Goal: Task Accomplishment & Management: Manage account settings

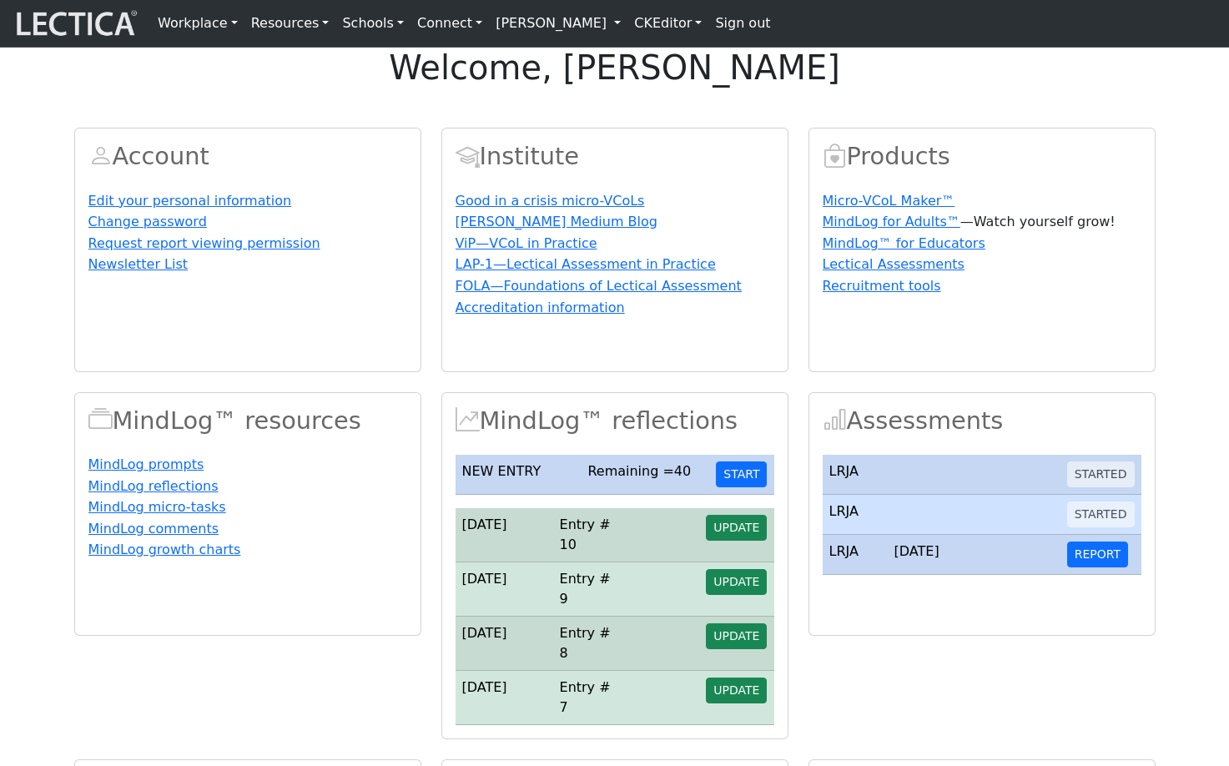
click at [627, 26] on link "[PERSON_NAME]" at bounding box center [558, 23] width 138 height 33
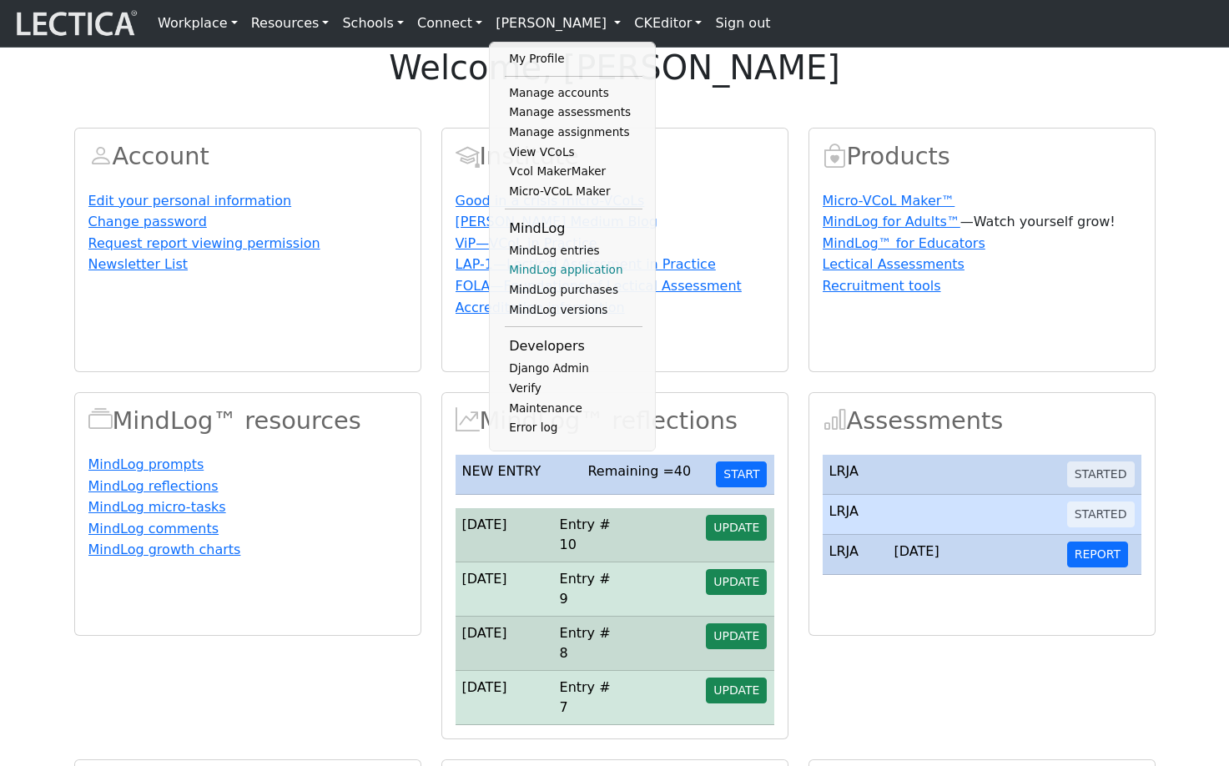
click at [535, 280] on link "MindLog application" at bounding box center [574, 270] width 138 height 20
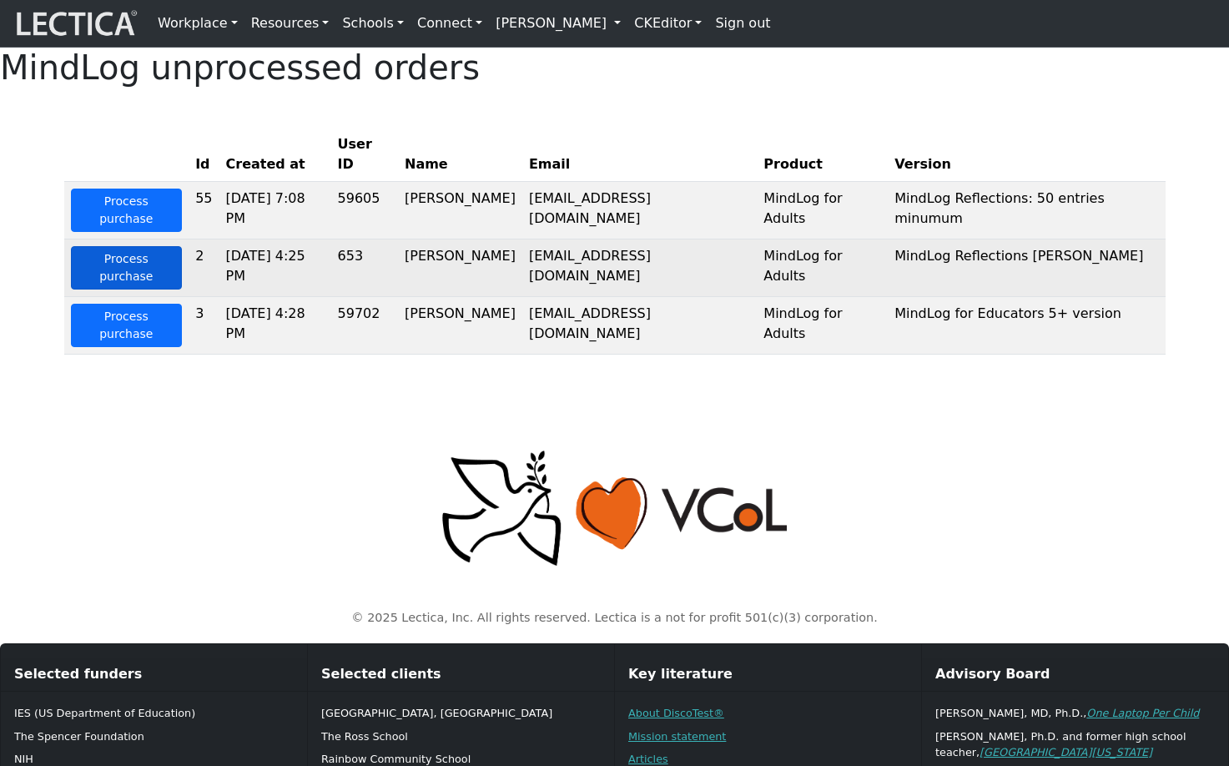
click at [117, 268] on button "Process purchase" at bounding box center [127, 267] width 112 height 43
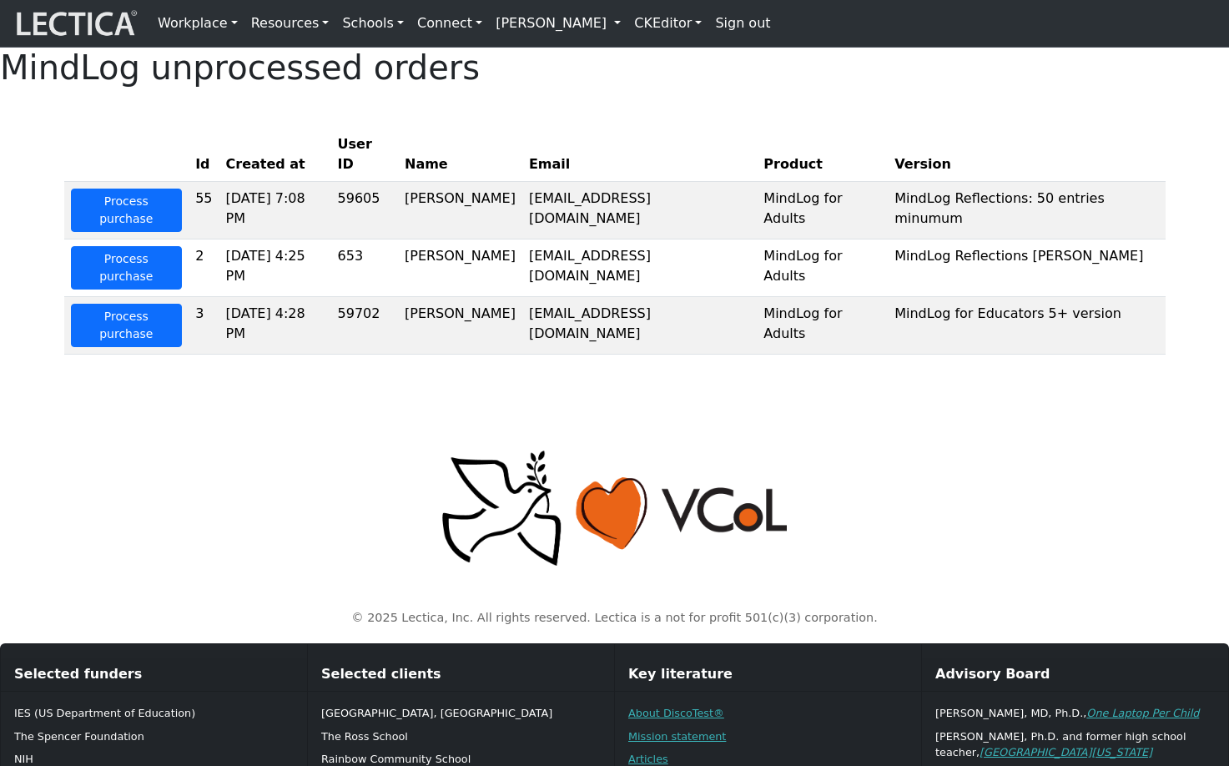
click at [784, 129] on div "MindLog unprocessed orders Id Created at User ID Name Email Product Version Pro…" at bounding box center [614, 208] width 1229 height 320
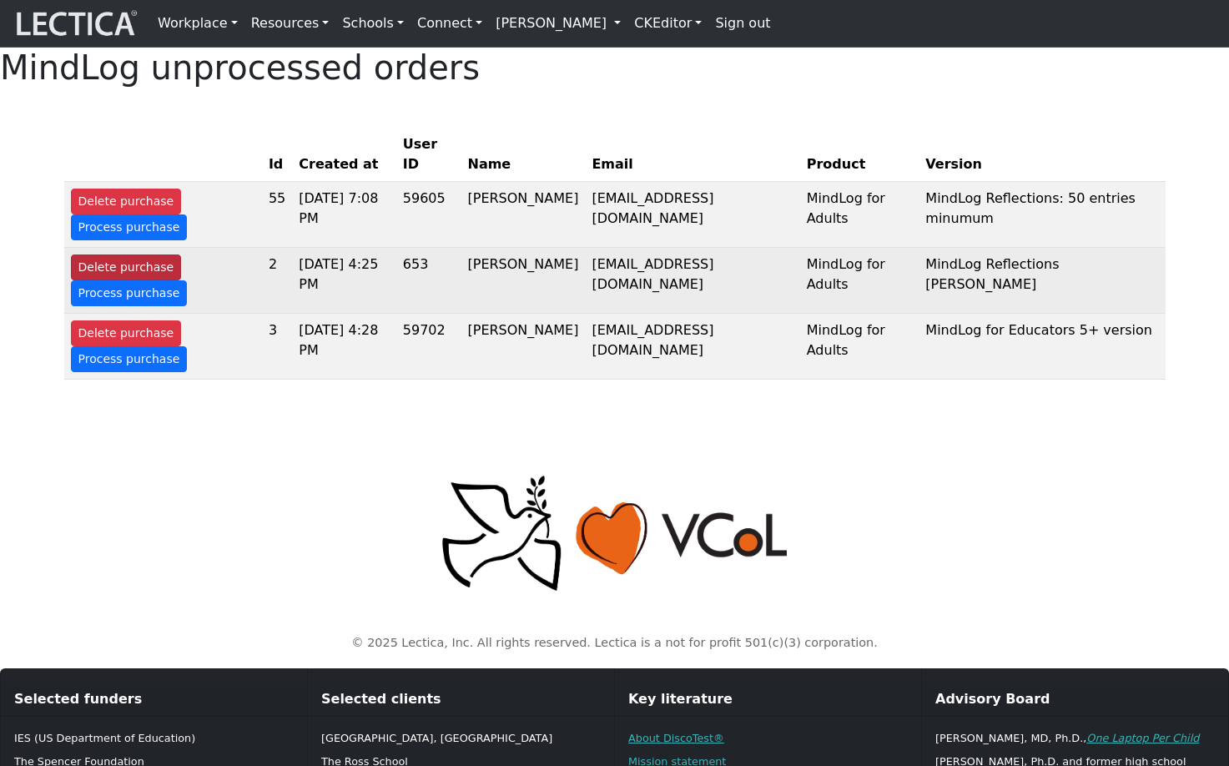
click at [120, 280] on button "Delete purchase" at bounding box center [126, 267] width 111 height 26
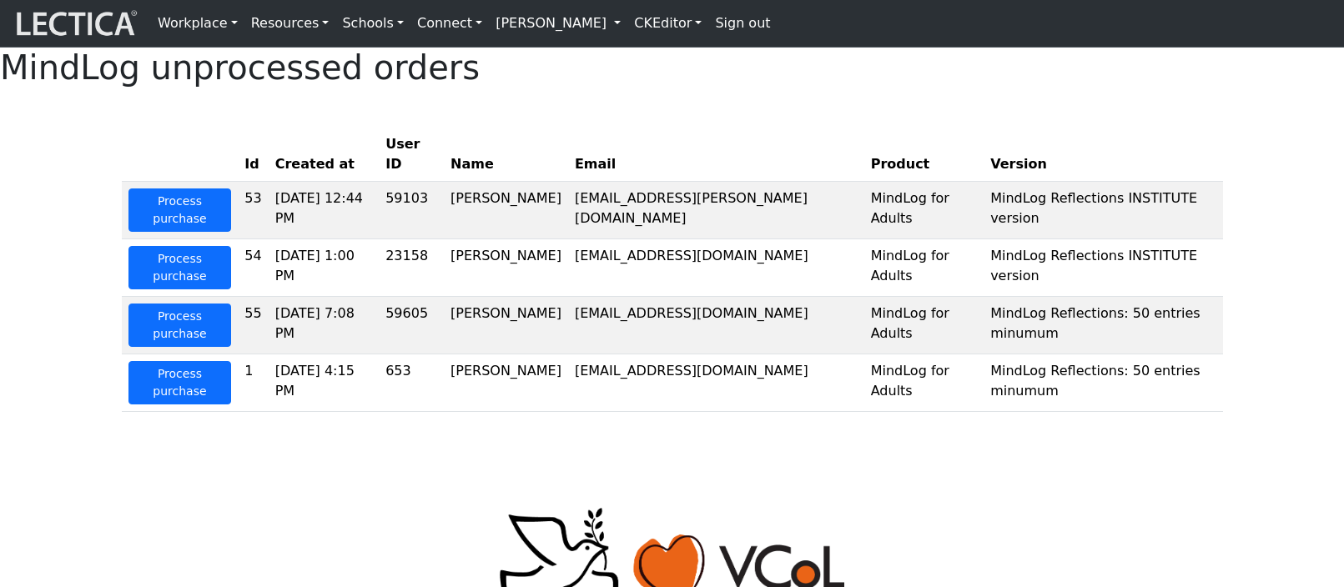
click at [731, 153] on div "MindLog unprocessed orders Id Created at User ID Name Email Product Version Pro…" at bounding box center [672, 237] width 1344 height 378
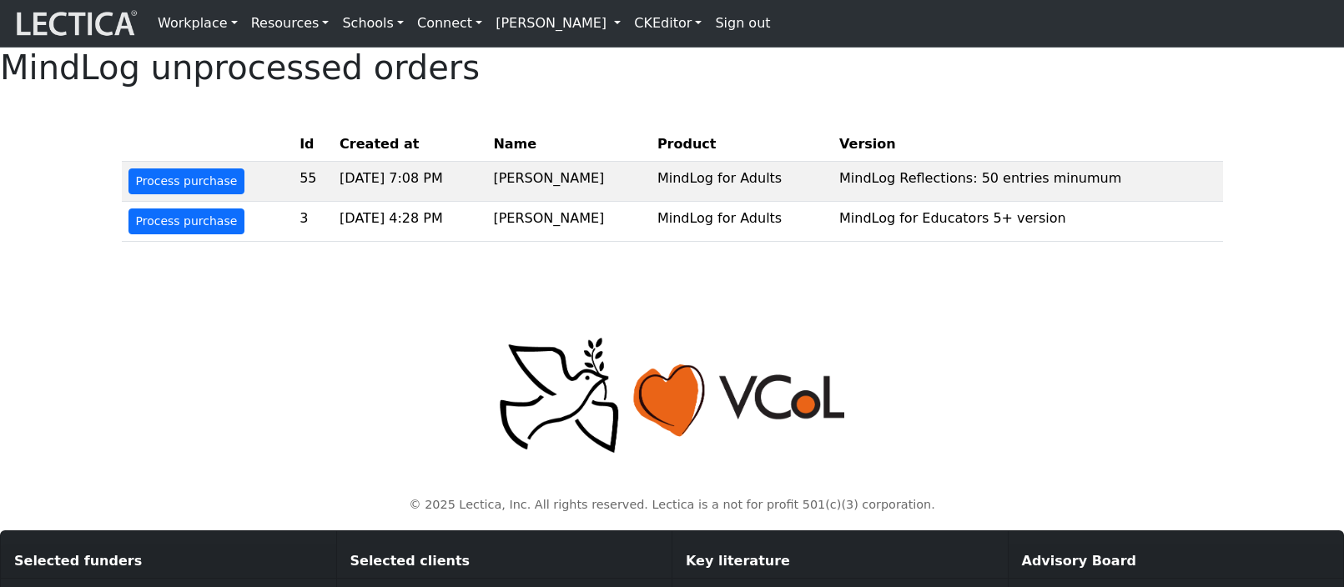
click at [591, 24] on link "[PERSON_NAME]" at bounding box center [558, 23] width 138 height 33
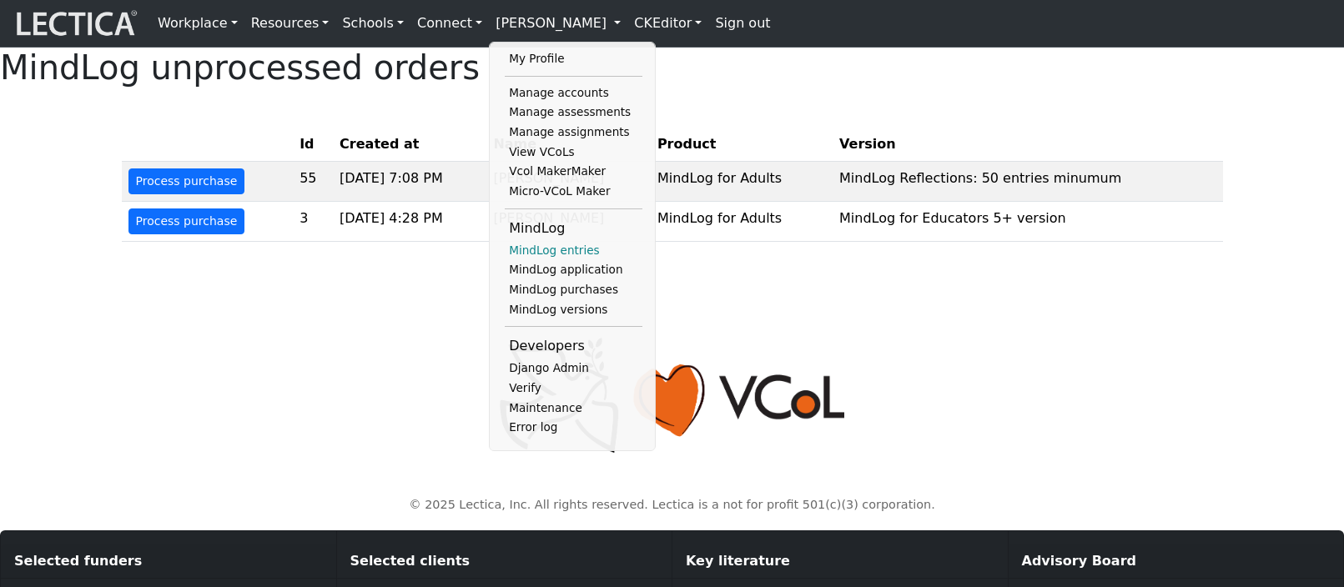
click at [549, 260] on link "MindLog entries" at bounding box center [574, 251] width 138 height 20
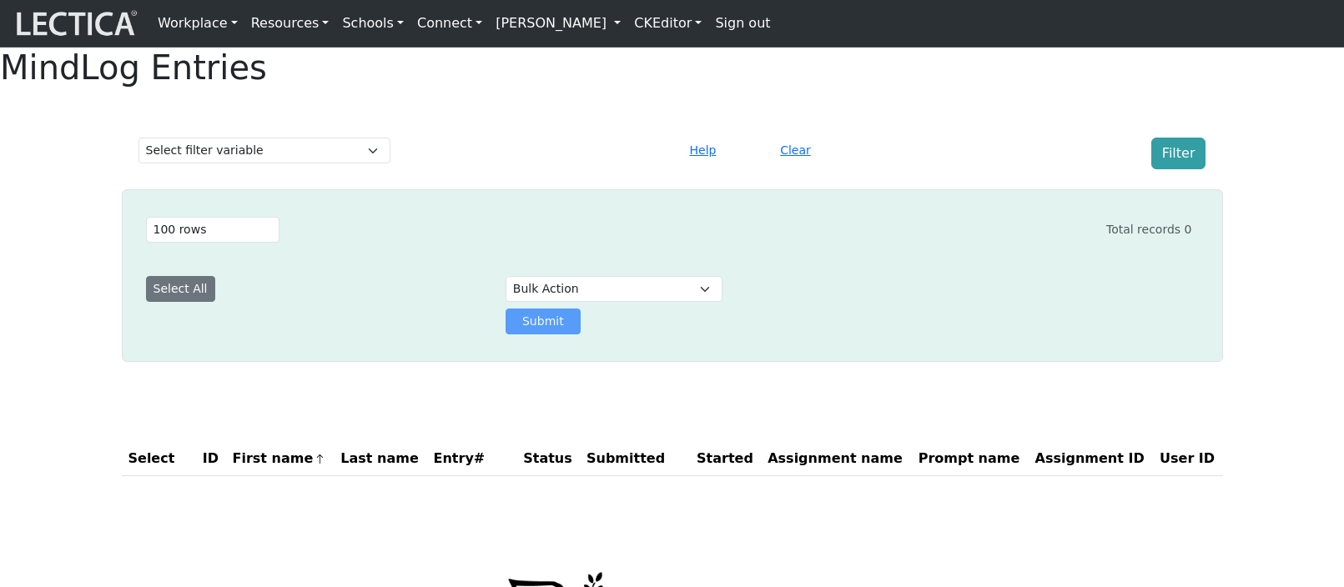
select select "100"
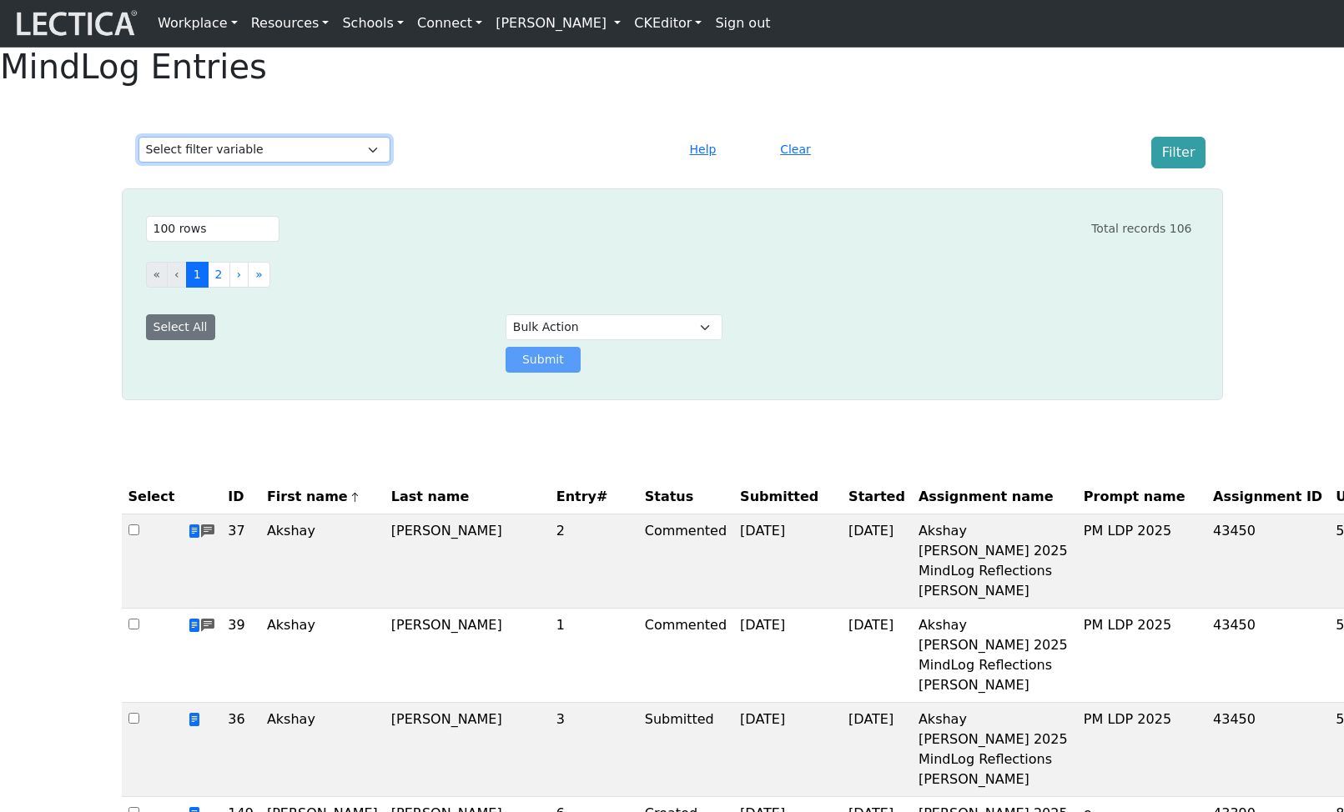
click at [342, 163] on select "Select filter variable Assignment name Date submitted Date started Entry# First…" at bounding box center [264, 150] width 252 height 26
select select "assignment"
click at [138, 162] on select "Select filter variable Assignment name Date submitted Date started Entry# First…" at bounding box center [264, 149] width 252 height 26
select select
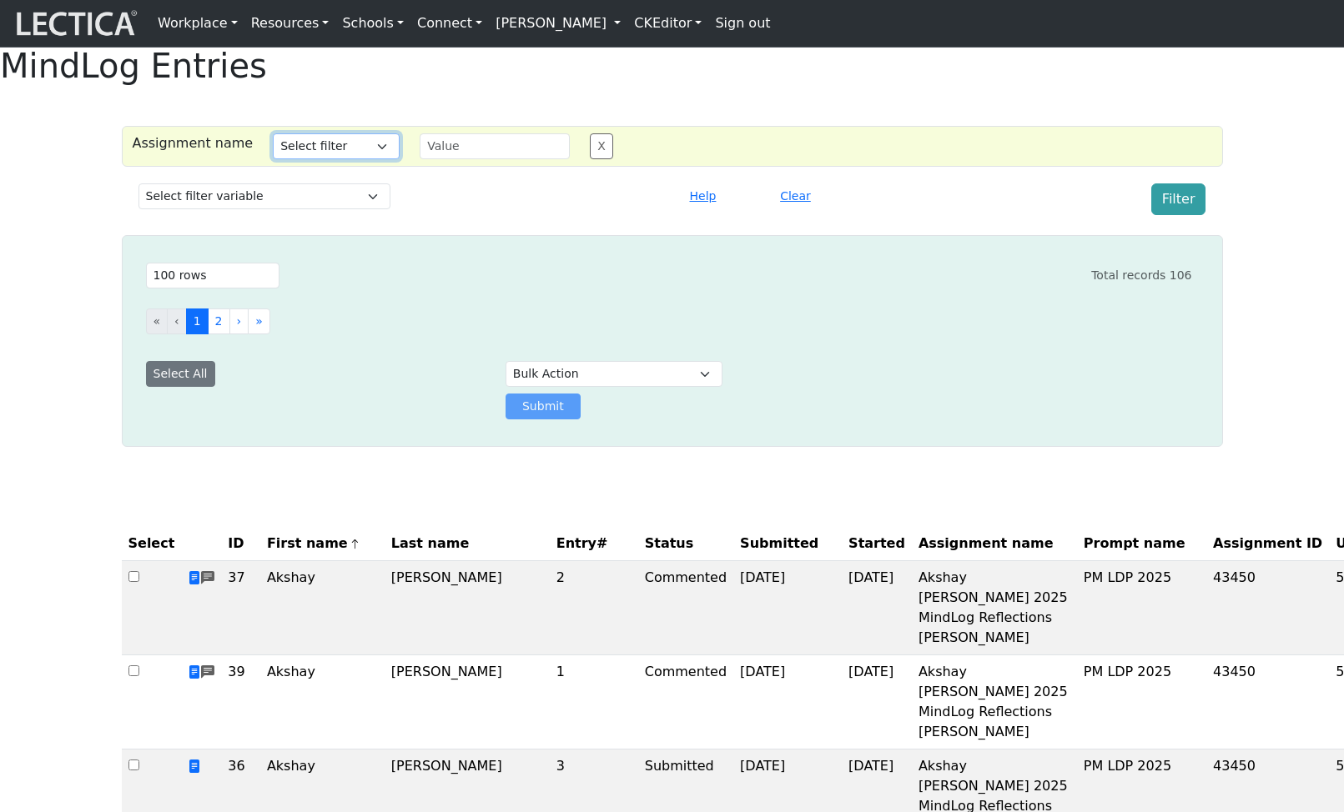
click at [327, 159] on select "Select filter Contains Equals Does not equal" at bounding box center [336, 146] width 127 height 26
click at [475, 215] on div at bounding box center [536, 199] width 272 height 32
click at [797, 209] on button "Clear" at bounding box center [795, 196] width 46 height 26
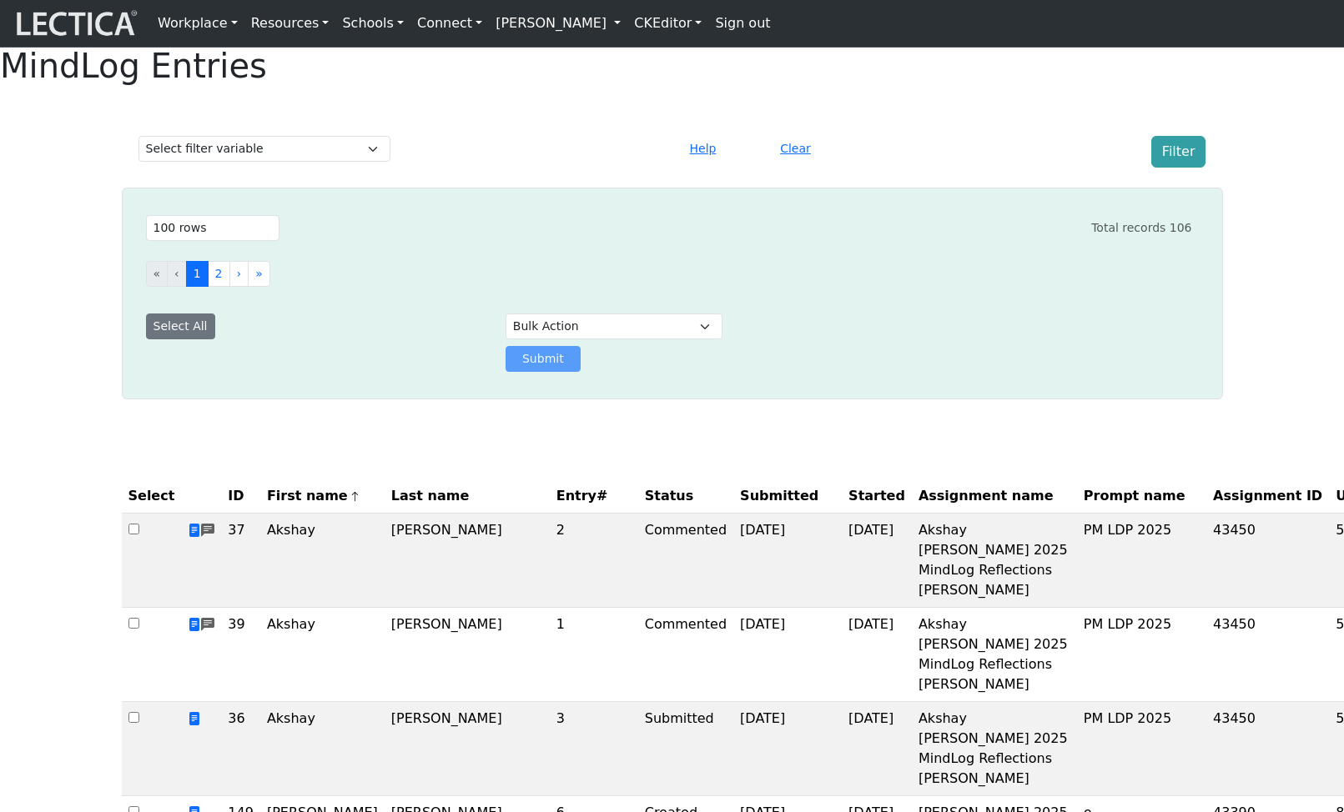
scroll to position [4, 0]
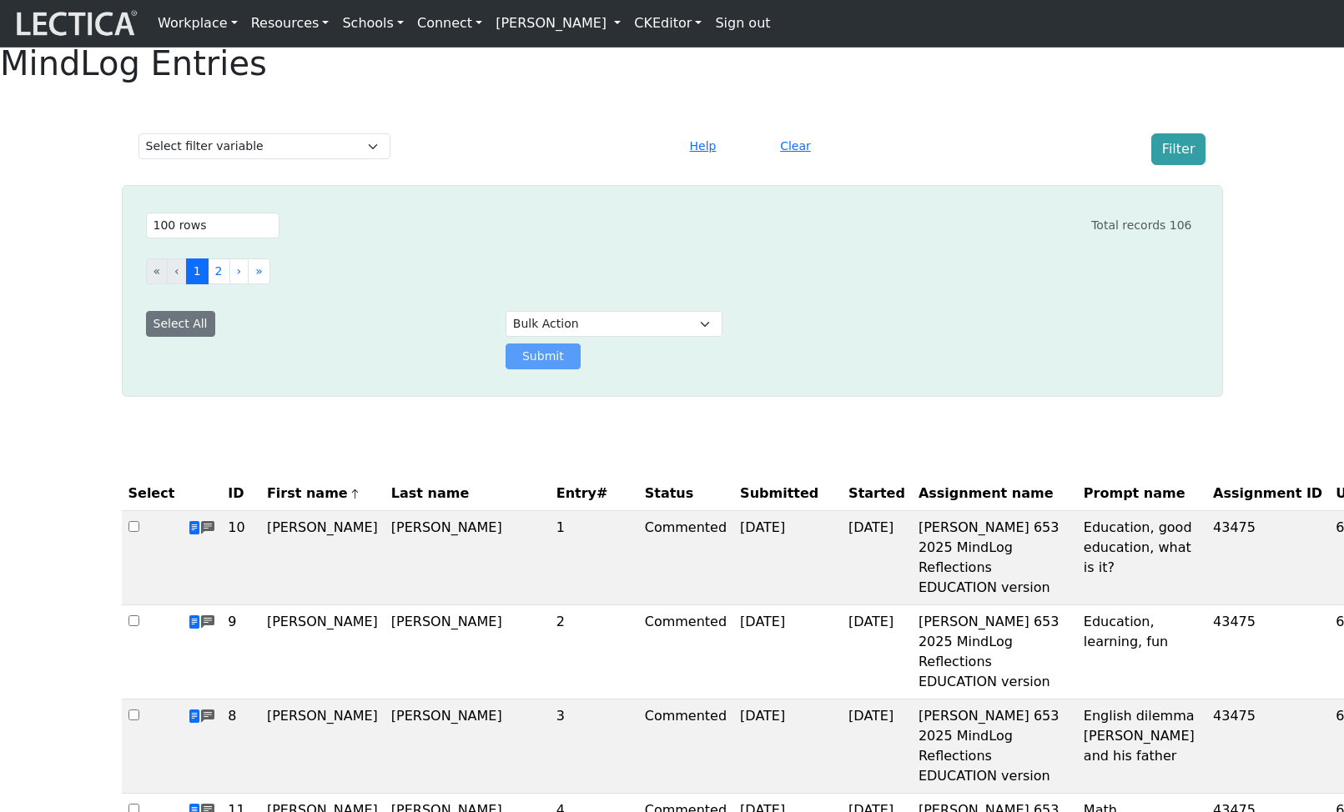
click at [964, 165] on div "Filter" at bounding box center [1079, 149] width 272 height 32
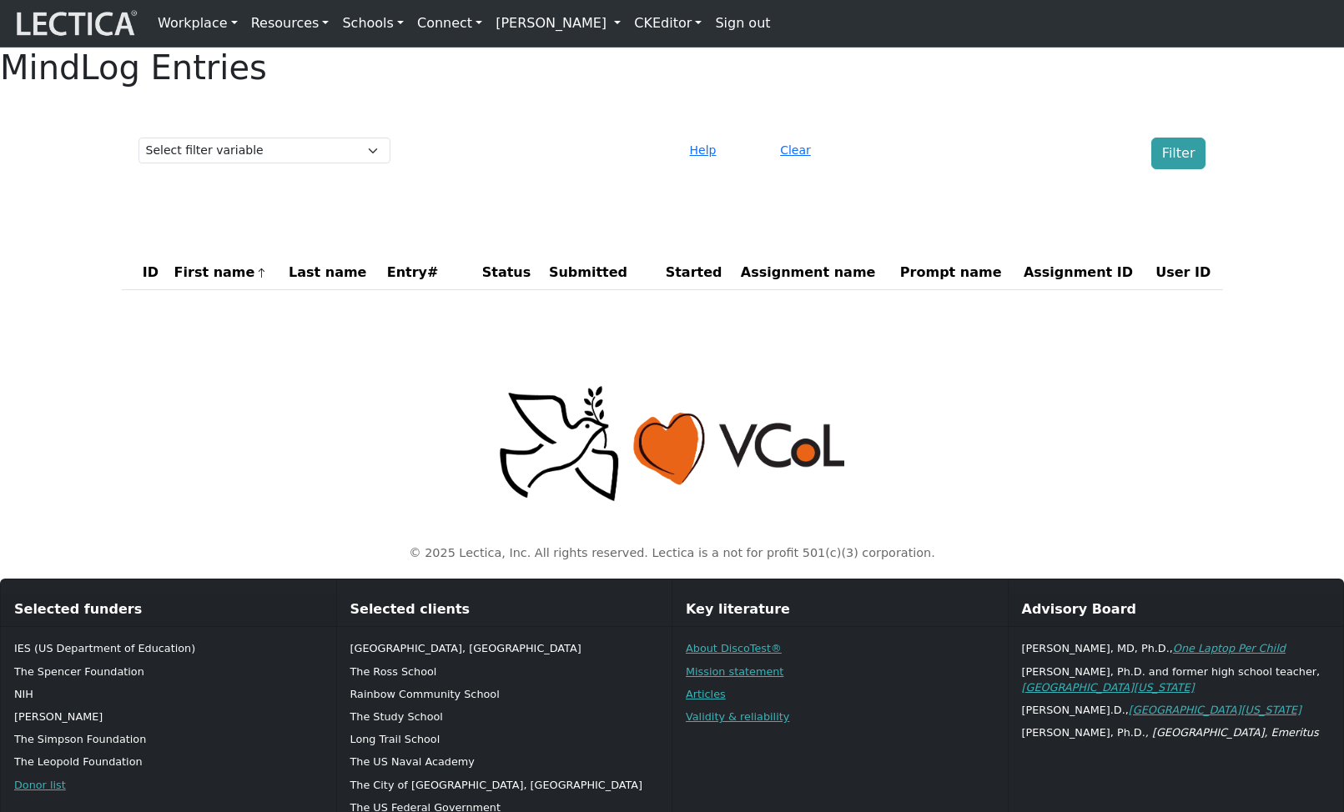
scroll to position [4, 0]
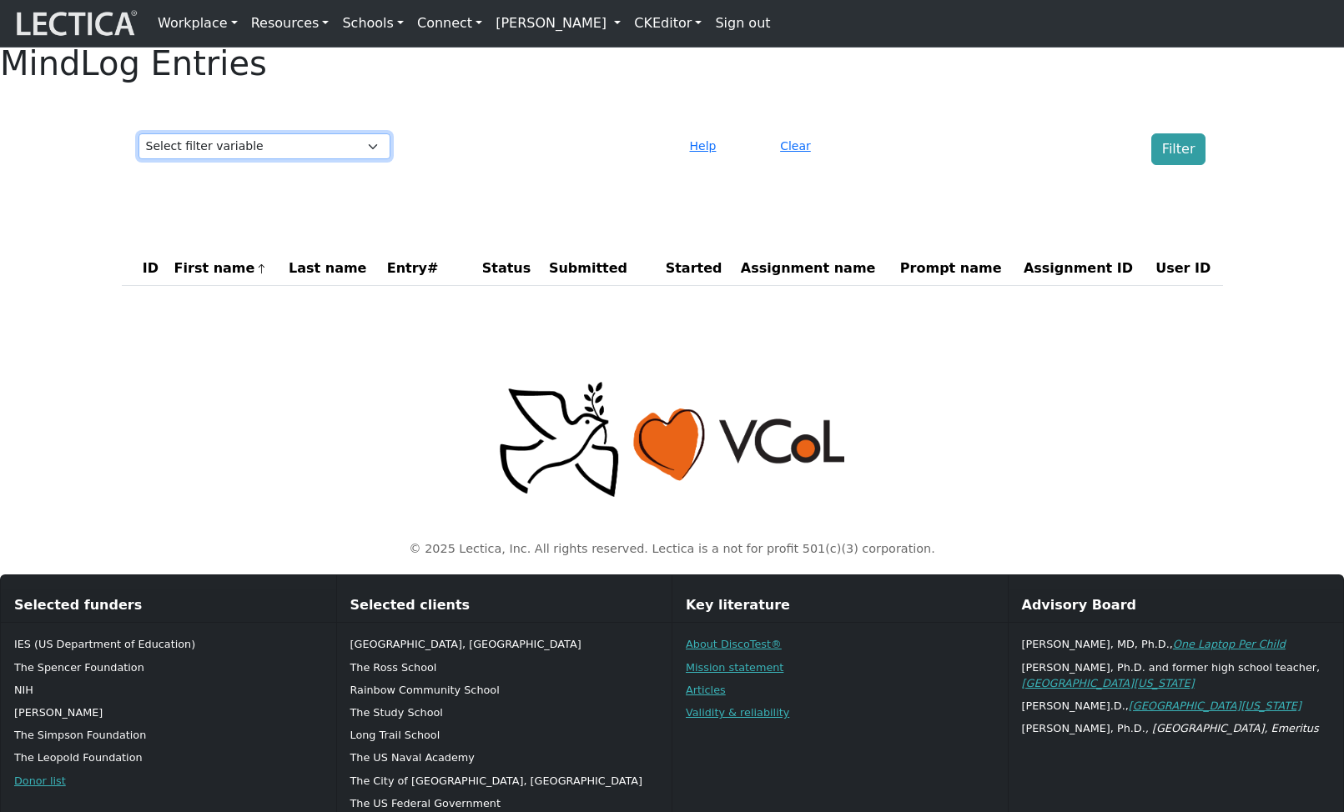
click at [324, 159] on select "Select filter variable Assignment ID Assignment name Date commented Date scored…" at bounding box center [264, 146] width 252 height 26
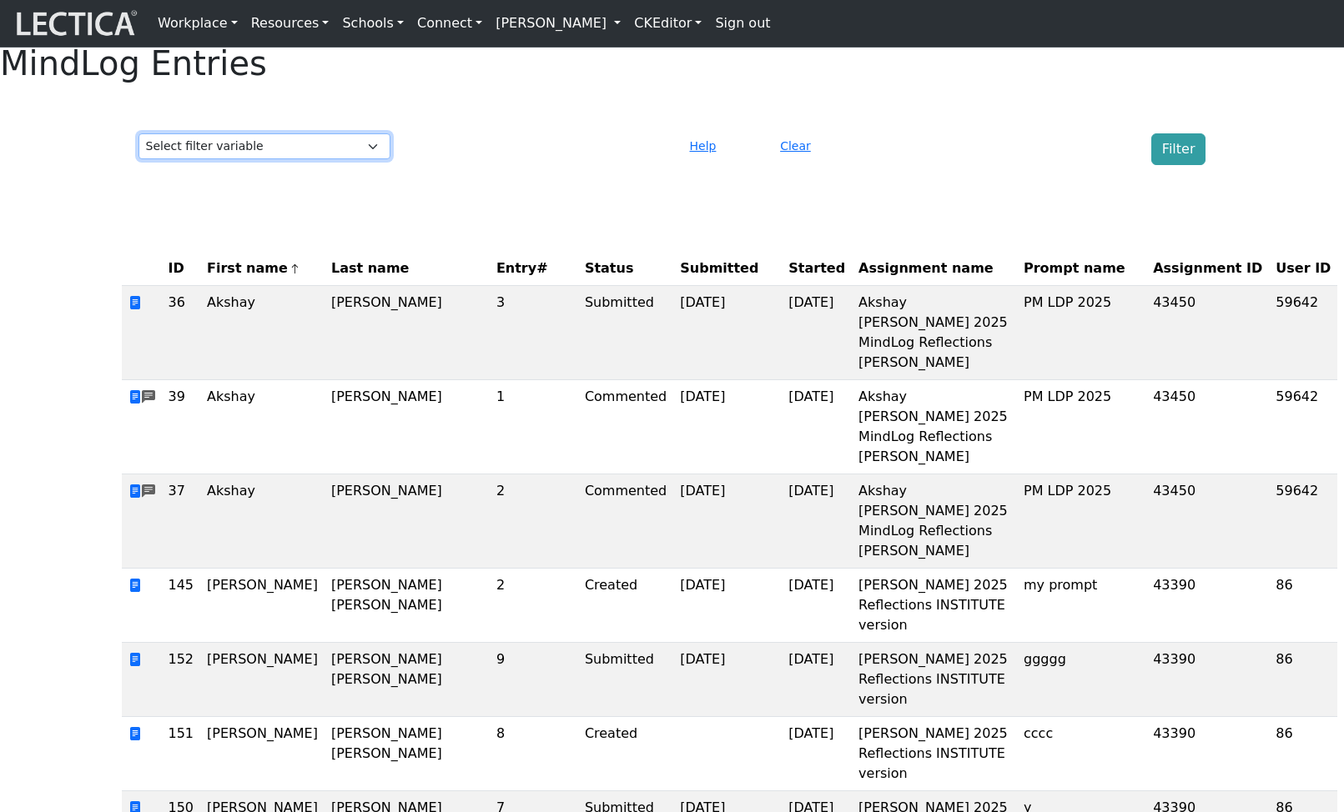
select select "purchase__assignment__name"
click at [138, 159] on select "Select filter variable Assignment ID Assignment name Date commented Date scored…" at bounding box center [264, 146] width 252 height 26
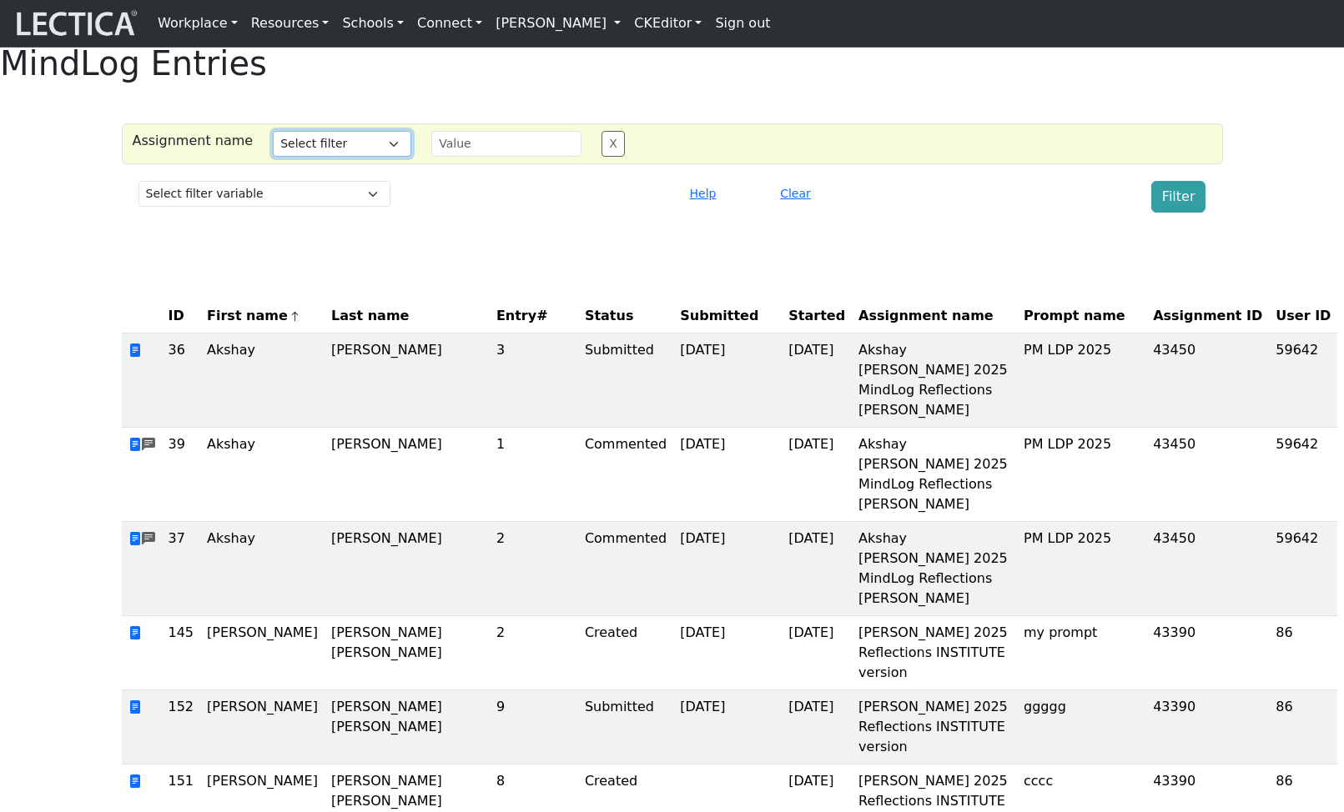
click at [320, 157] on select "Select filter Equals Does not equal Contains Does not contain Starts with Ends …" at bounding box center [342, 144] width 138 height 26
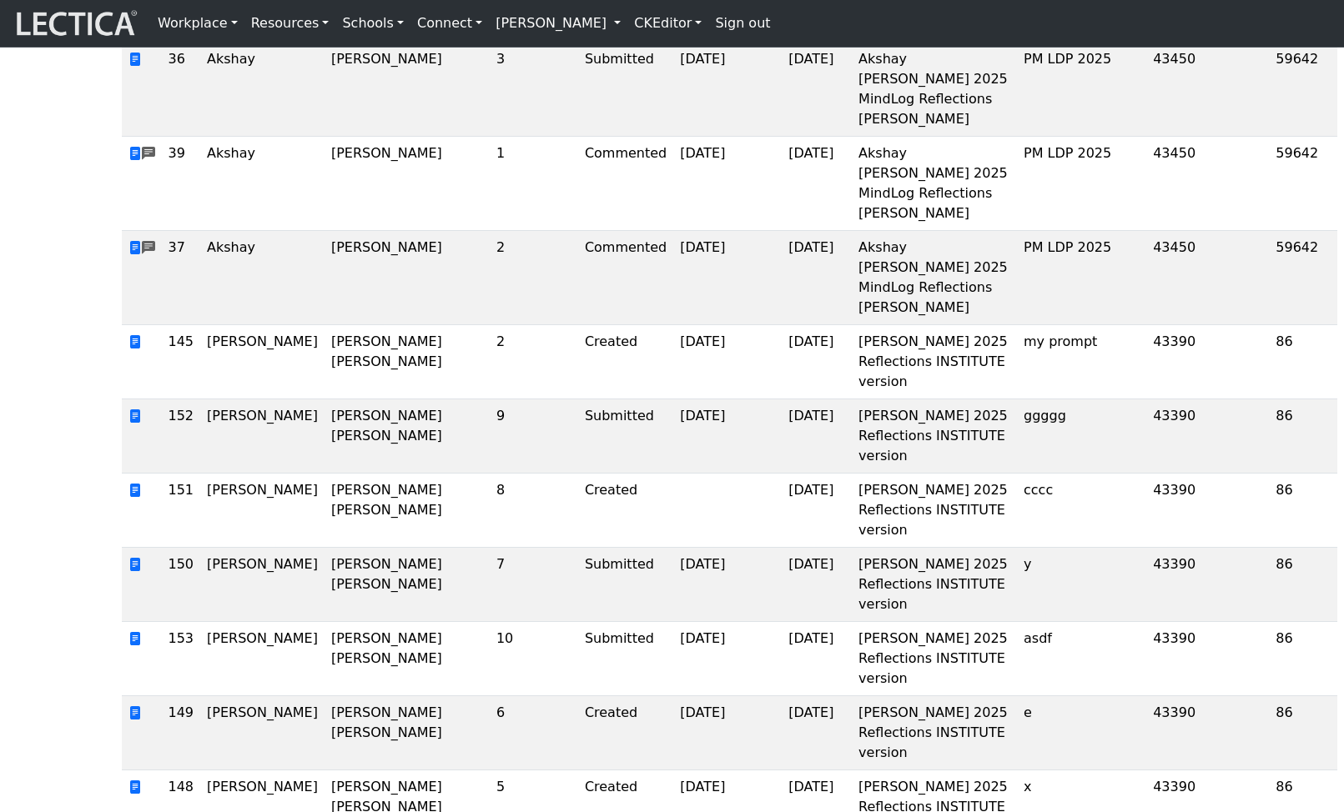
scroll to position [0, 0]
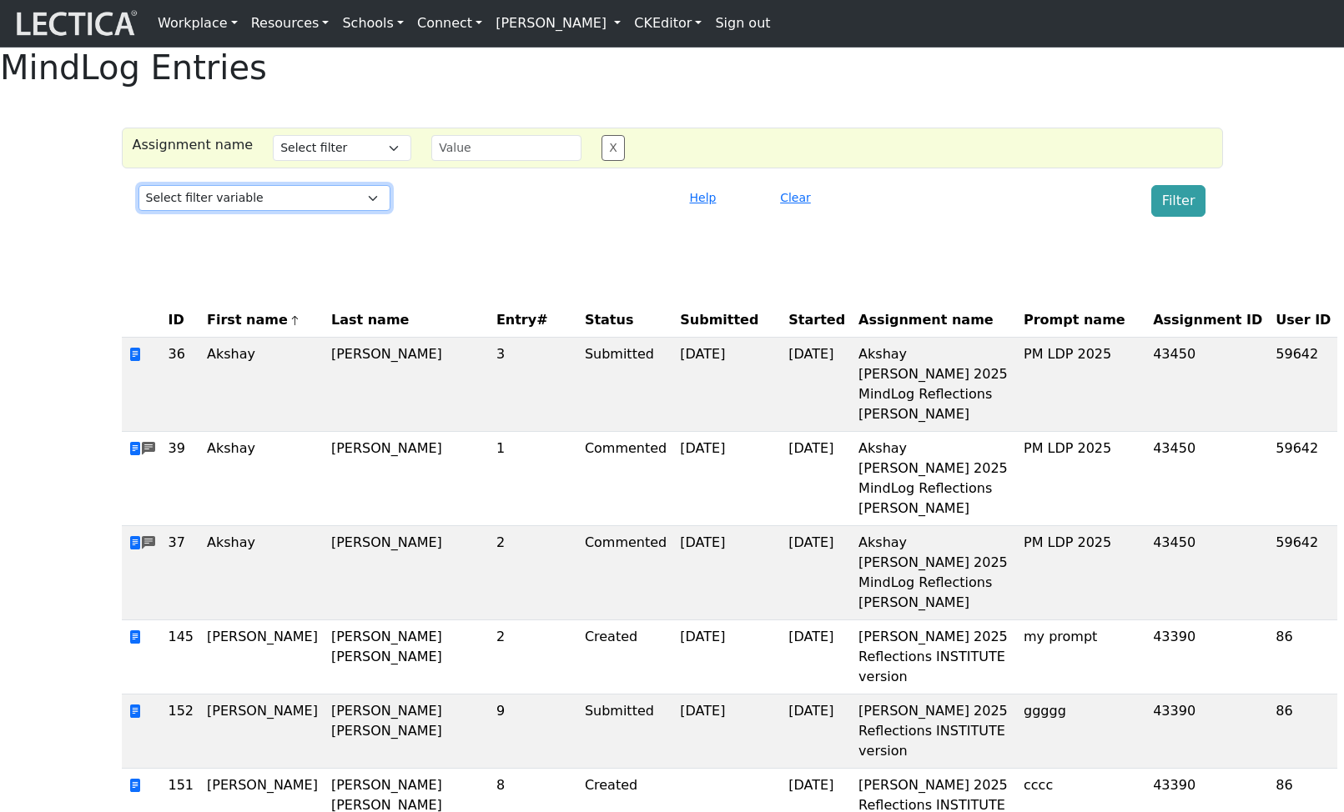
click at [228, 211] on select "Select filter variable Assignment ID Assignment name Date commented Date scored…" at bounding box center [264, 198] width 252 height 26
select select "purchase__assignment__id"
click at [138, 211] on select "Select filter variable Assignment ID Assignment name Date commented Date scored…" at bounding box center [264, 198] width 252 height 26
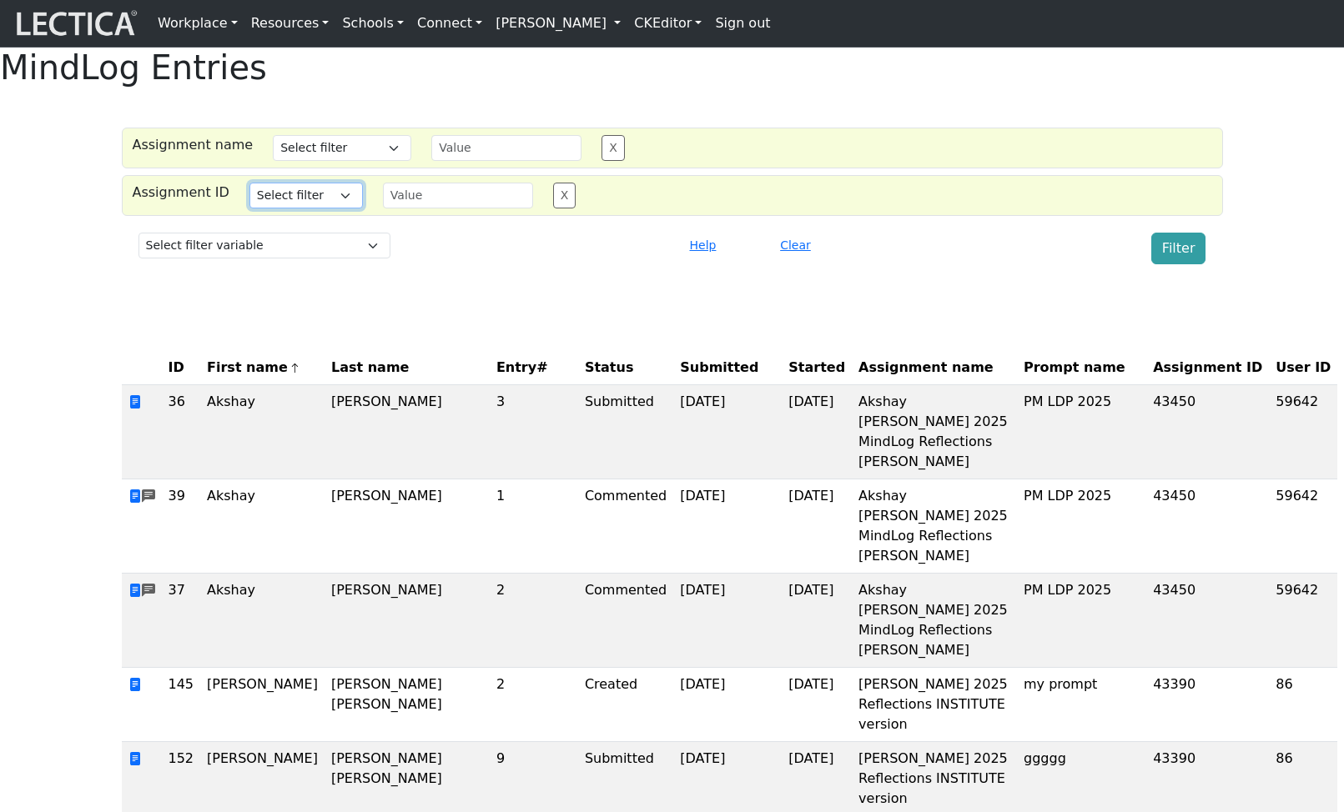
click at [307, 209] on select "Select filter Equals List Greater than Less than" at bounding box center [305, 196] width 113 height 26
click at [284, 259] on select "Select filter variable Assignment ID Assignment name Date commented Date scored…" at bounding box center [264, 246] width 252 height 26
select select "scored_at"
click at [138, 259] on select "Select filter variable Assignment ID Assignment name Date commented Date scored…" at bounding box center [264, 246] width 252 height 26
select select
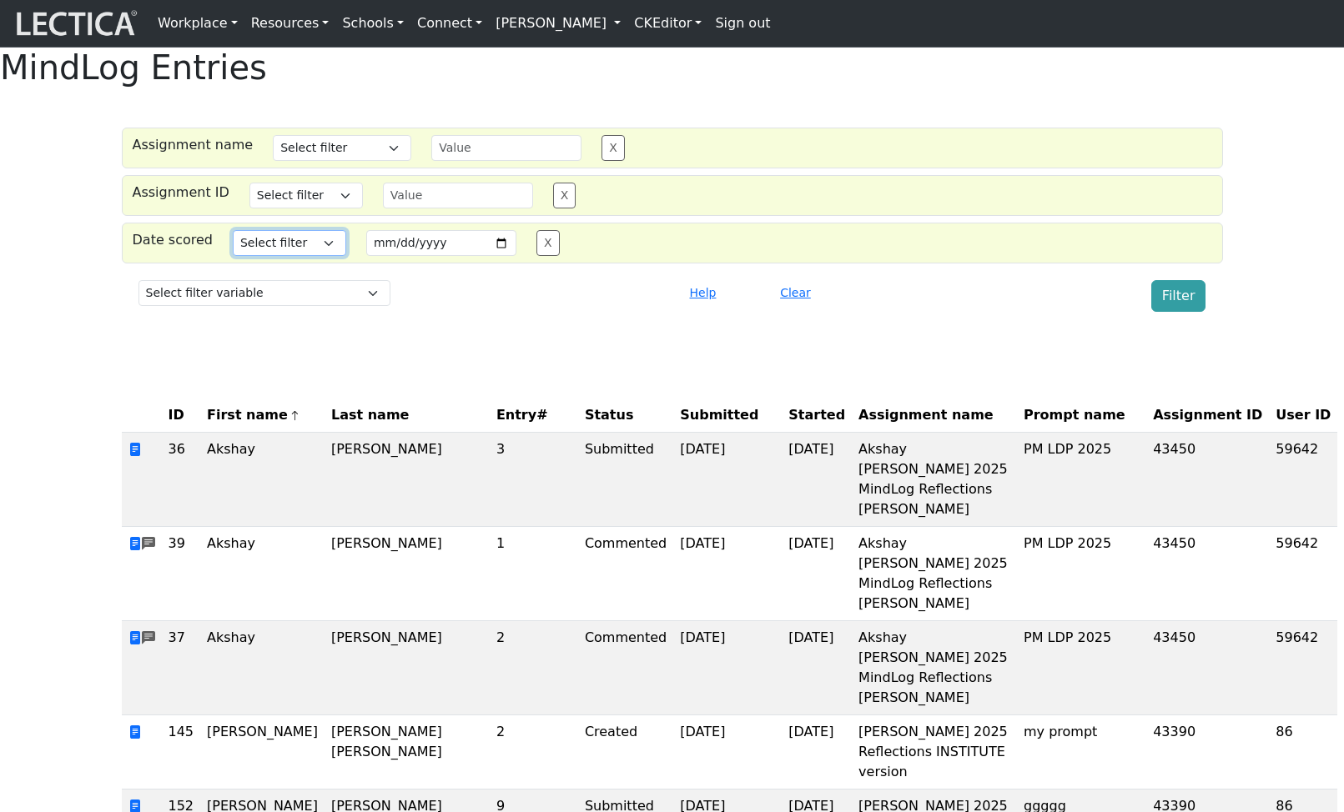
click at [284, 256] on select "Select filter Equals Greater than Less than" at bounding box center [289, 243] width 113 height 26
click at [480, 312] on div at bounding box center [536, 296] width 272 height 32
click at [860, 319] on div "Select filter variable Assignment ID Assignment name Date commented Date scored…" at bounding box center [672, 296] width 1081 height 45
click at [799, 306] on button "Clear" at bounding box center [795, 293] width 46 height 26
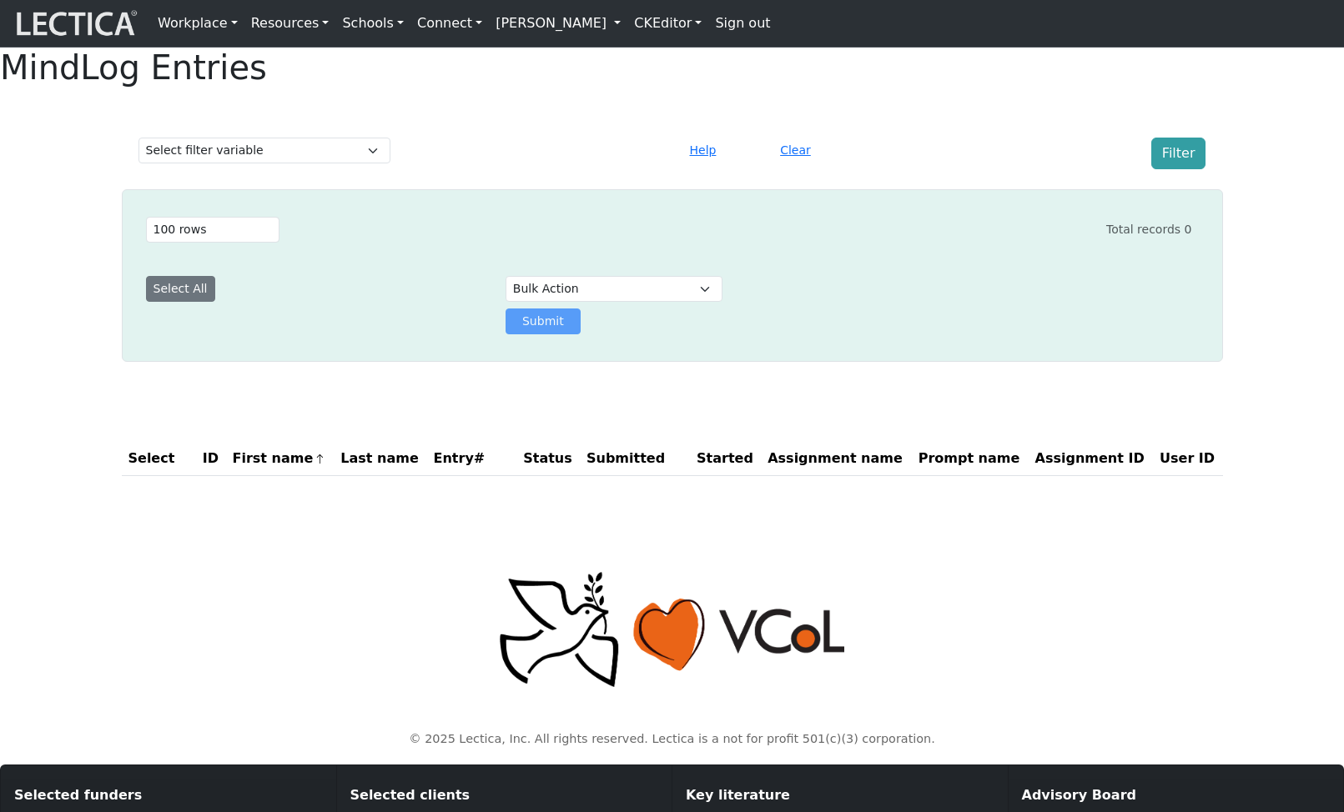
select select "100"
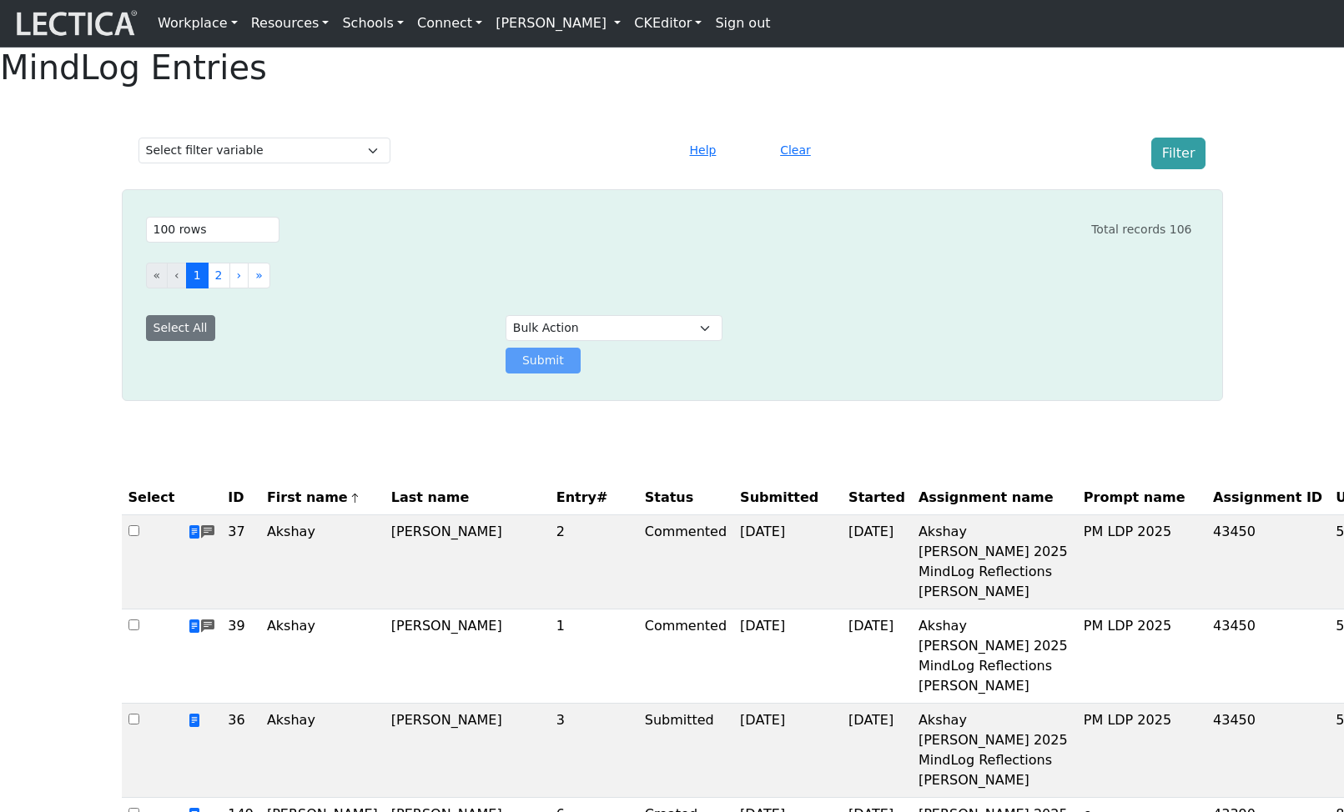
click at [1083, 508] on span "Prompt name" at bounding box center [1134, 498] width 102 height 20
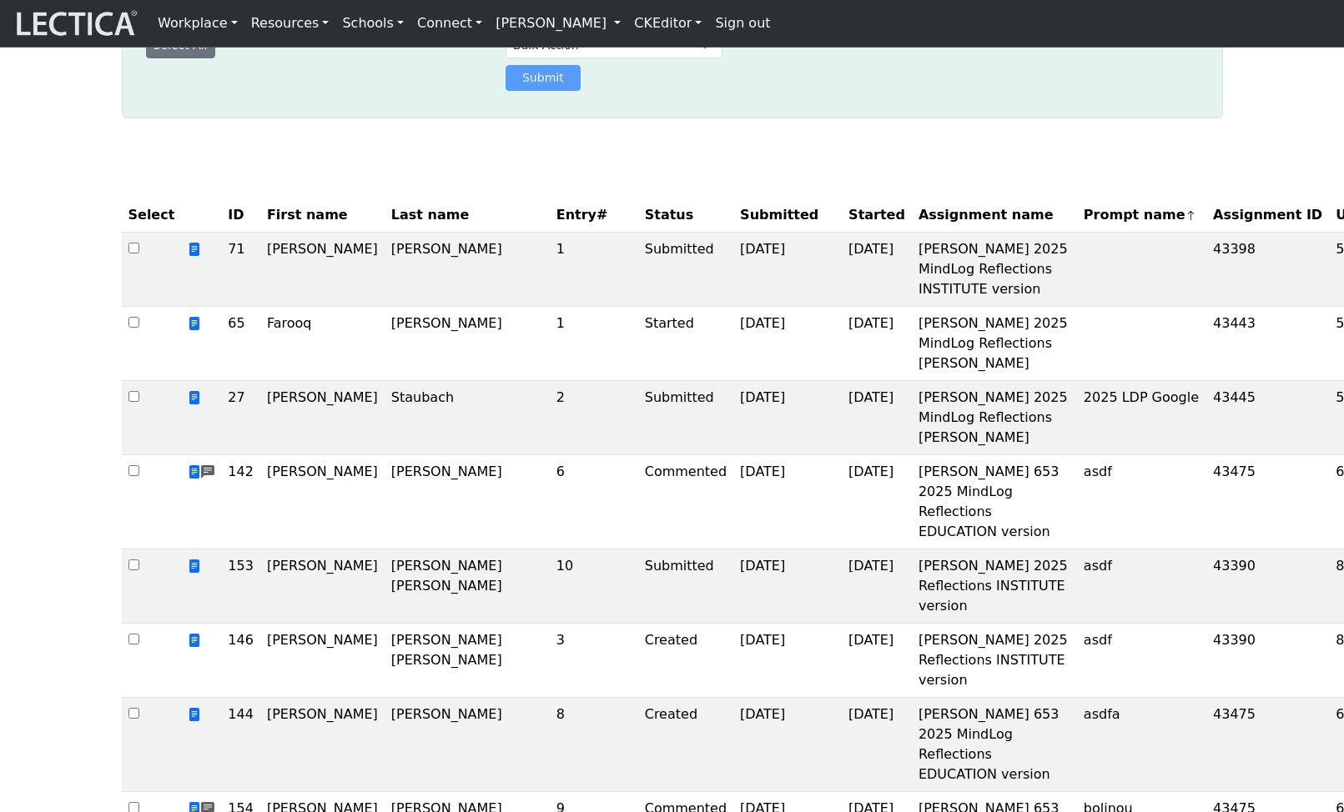
scroll to position [305, 0]
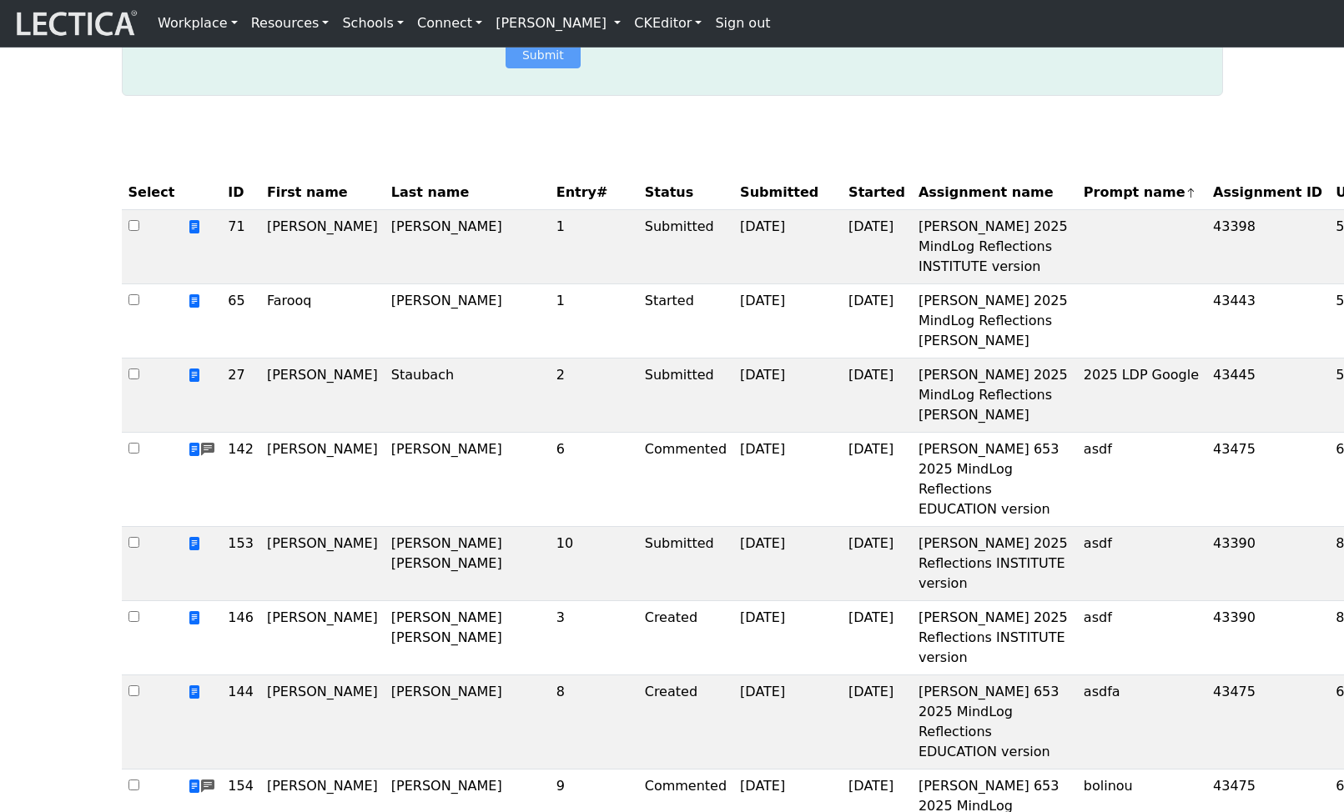
click at [1083, 203] on span "Prompt name" at bounding box center [1139, 193] width 113 height 20
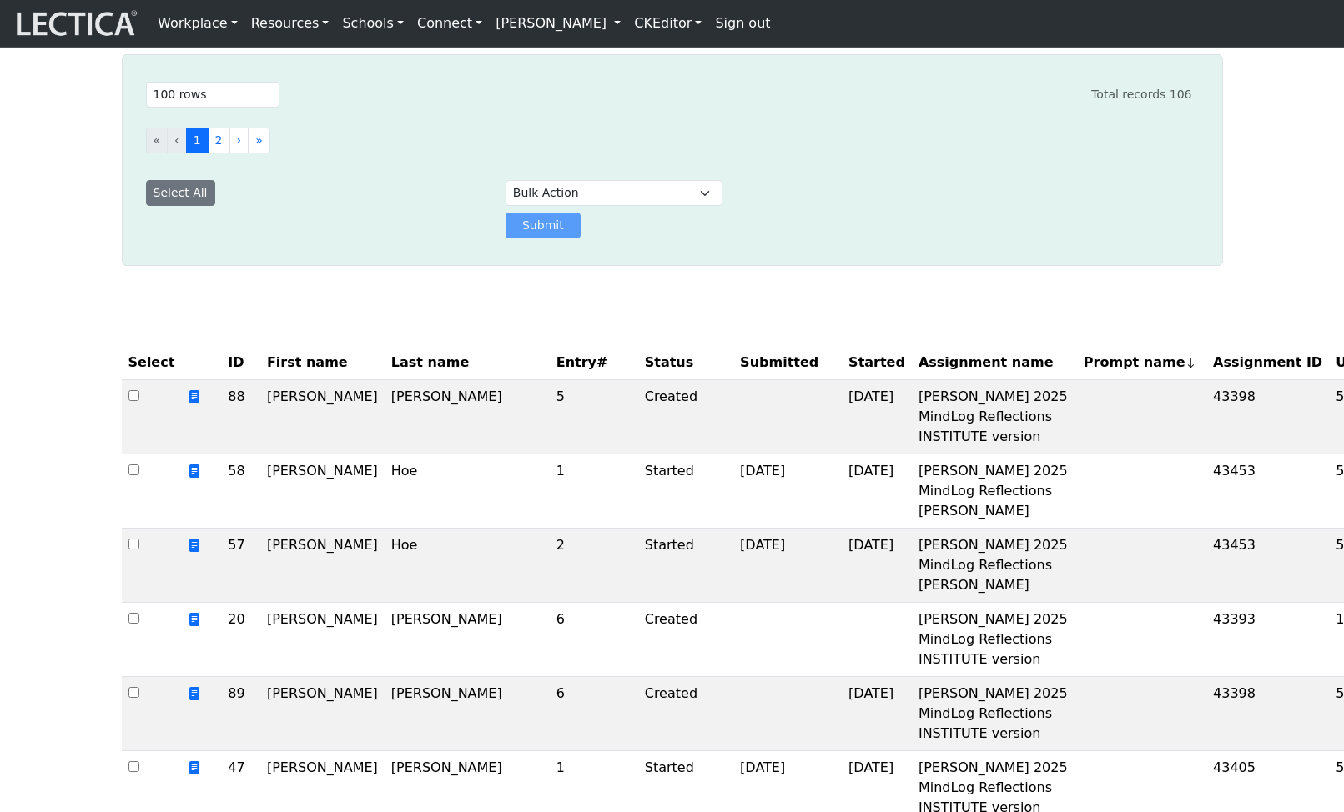
scroll to position [136, 0]
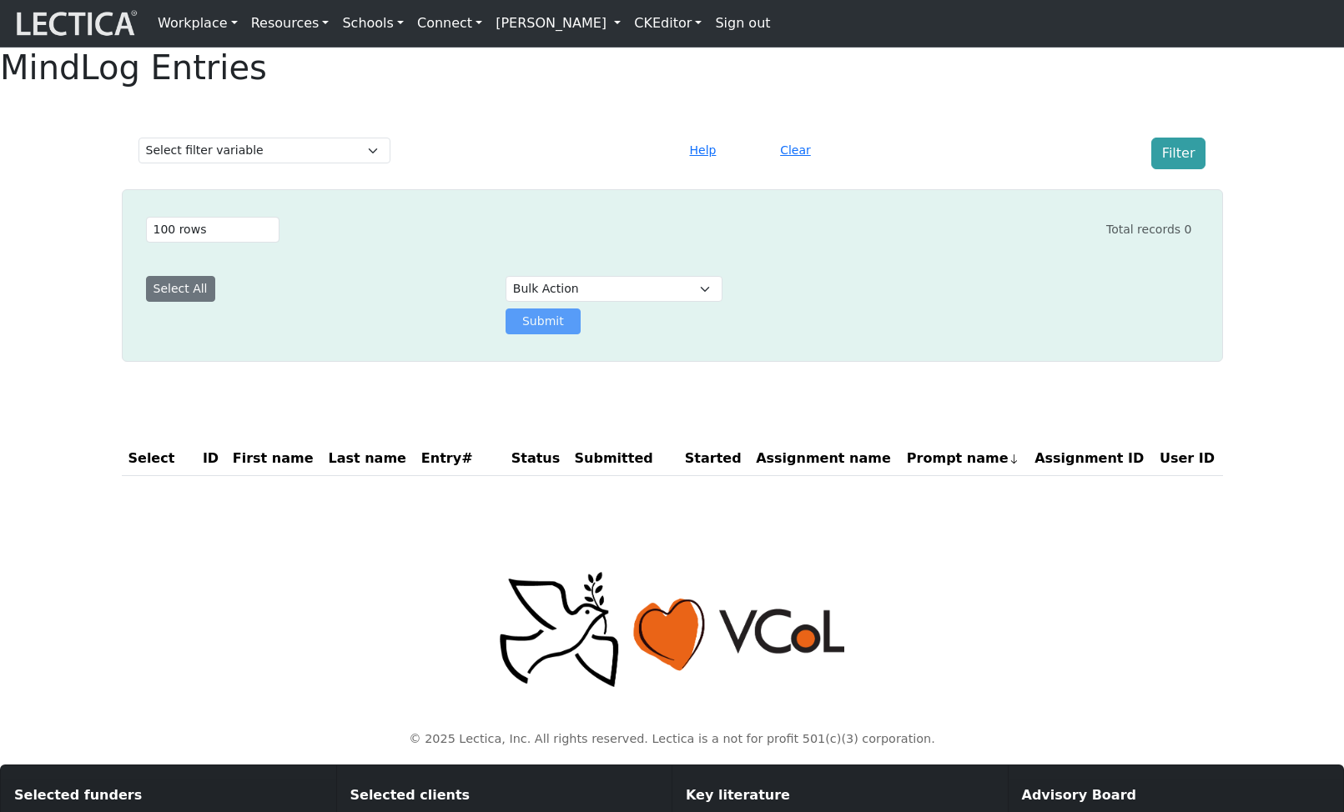
select select "100"
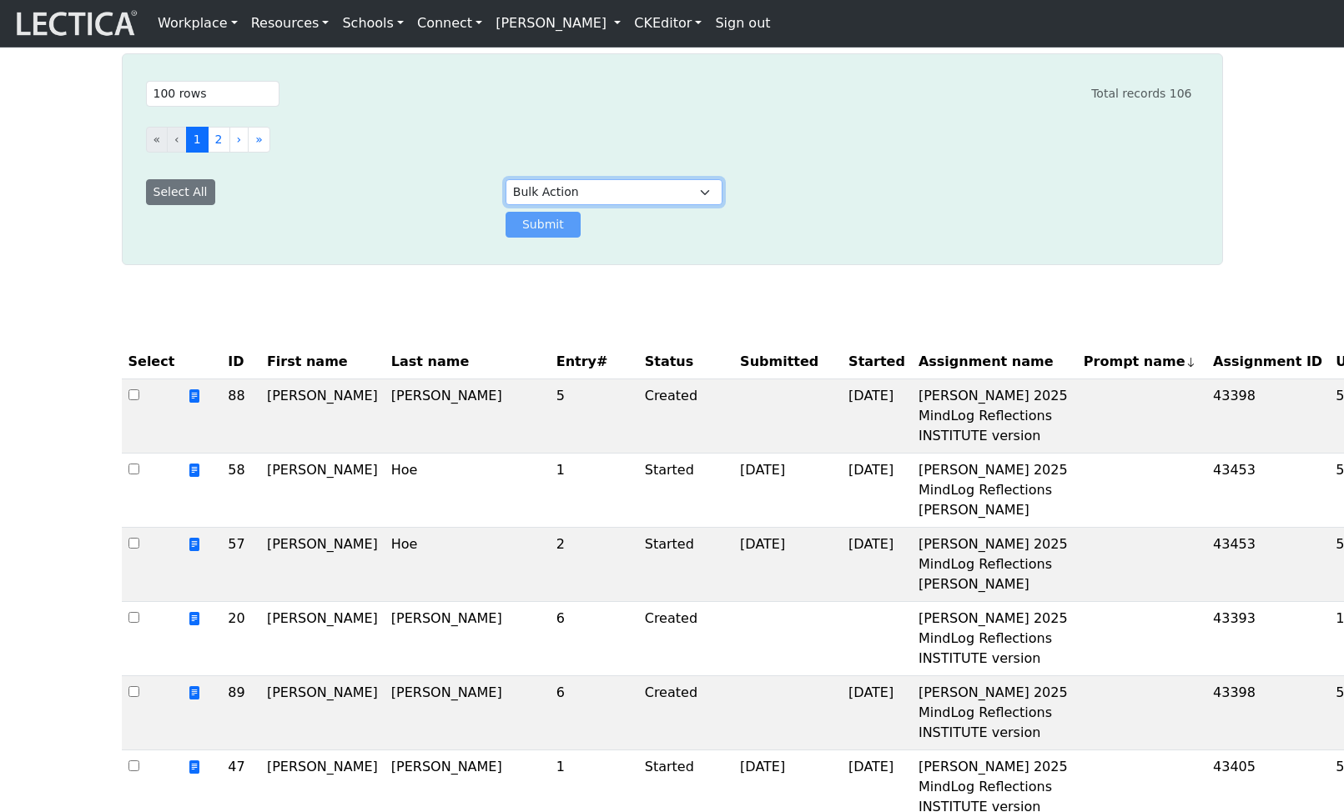
click at [685, 205] on select "Bulk Action Download Data" at bounding box center [613, 192] width 217 height 26
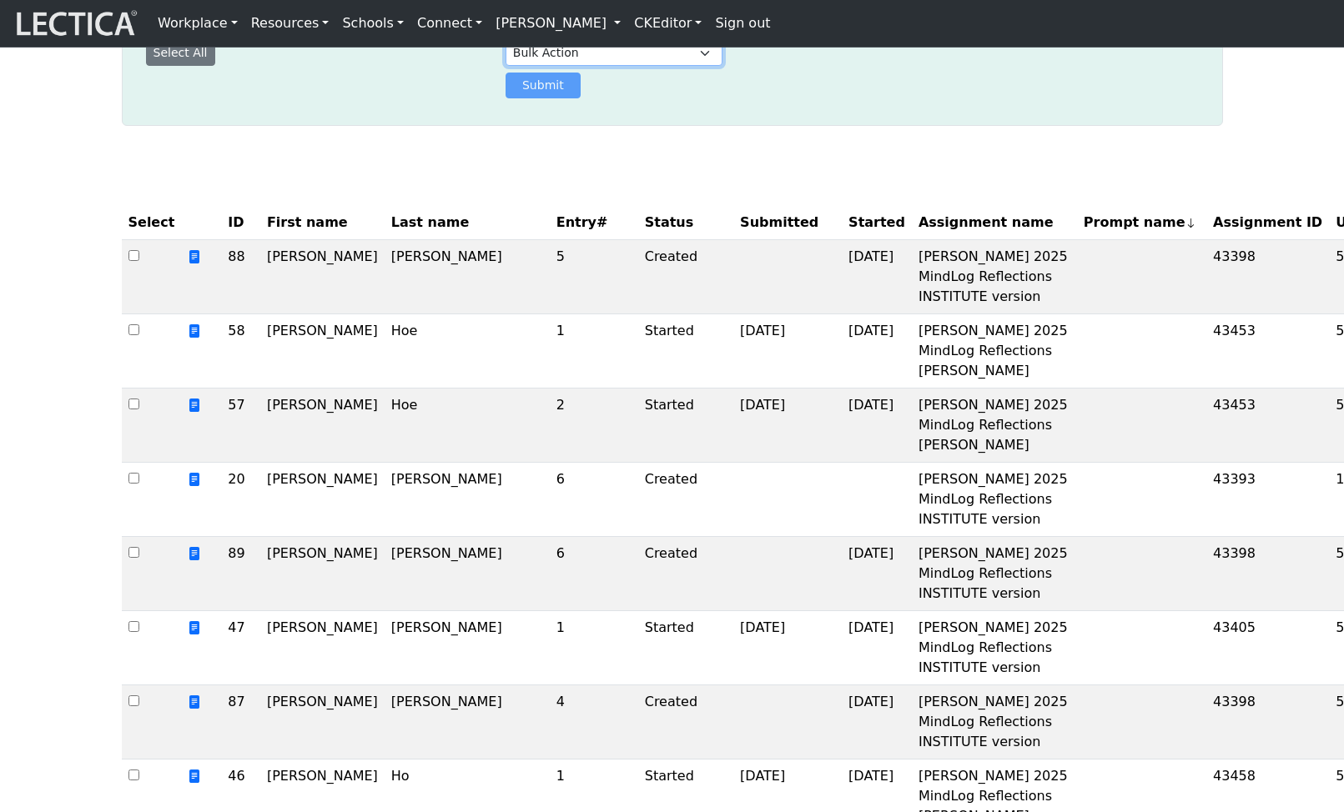
scroll to position [276, 0]
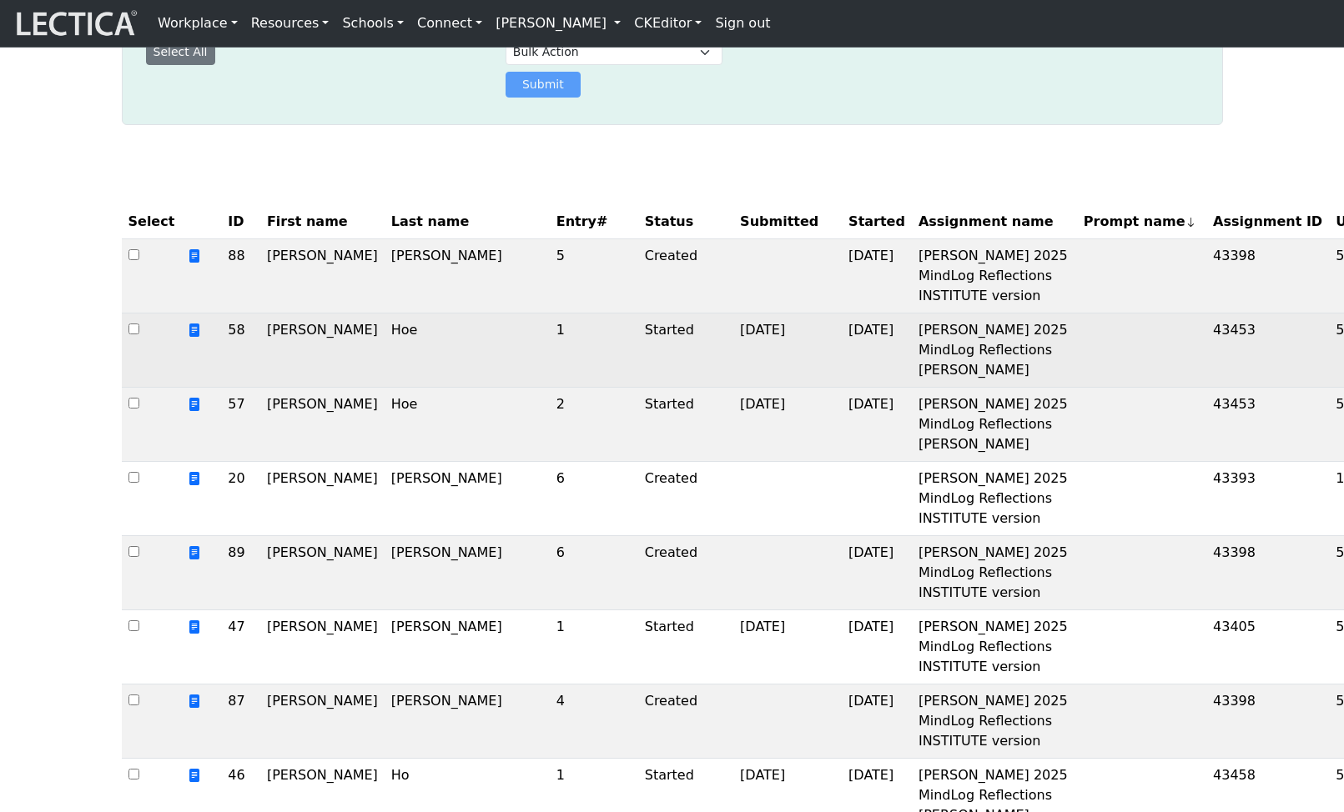
click at [132, 334] on input "checkbox" at bounding box center [133, 329] width 11 height 11
checkbox input "true"
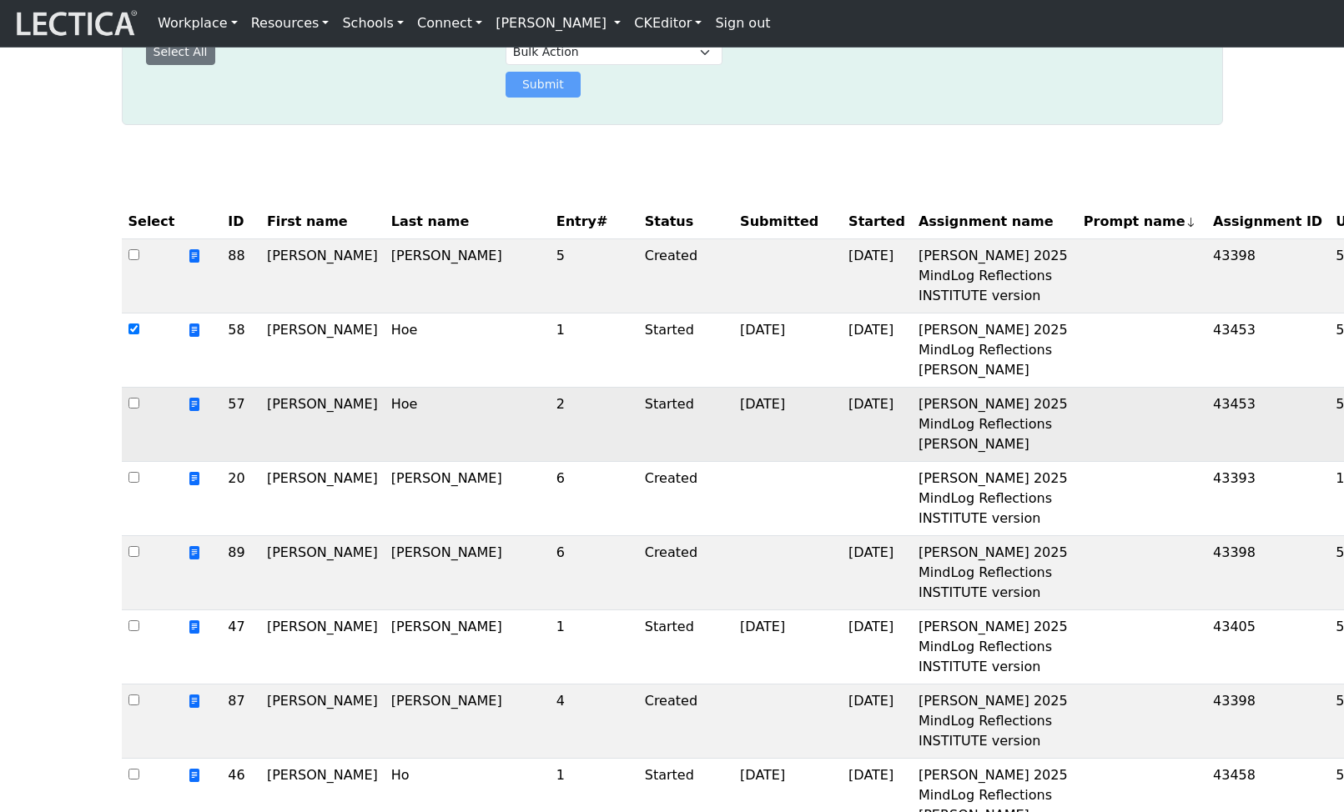
scroll to position [273, 0]
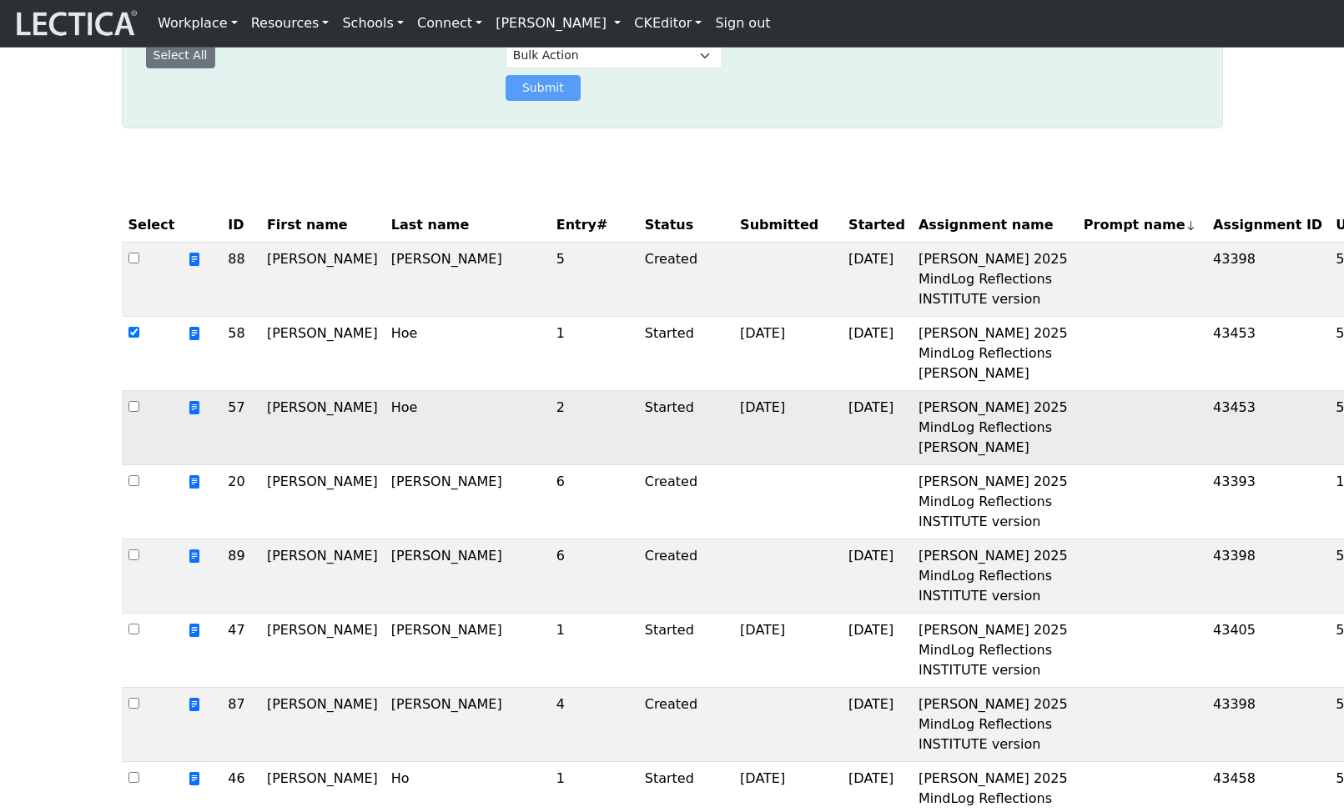
click at [133, 412] on input "checkbox" at bounding box center [133, 406] width 11 height 11
checkbox input "true"
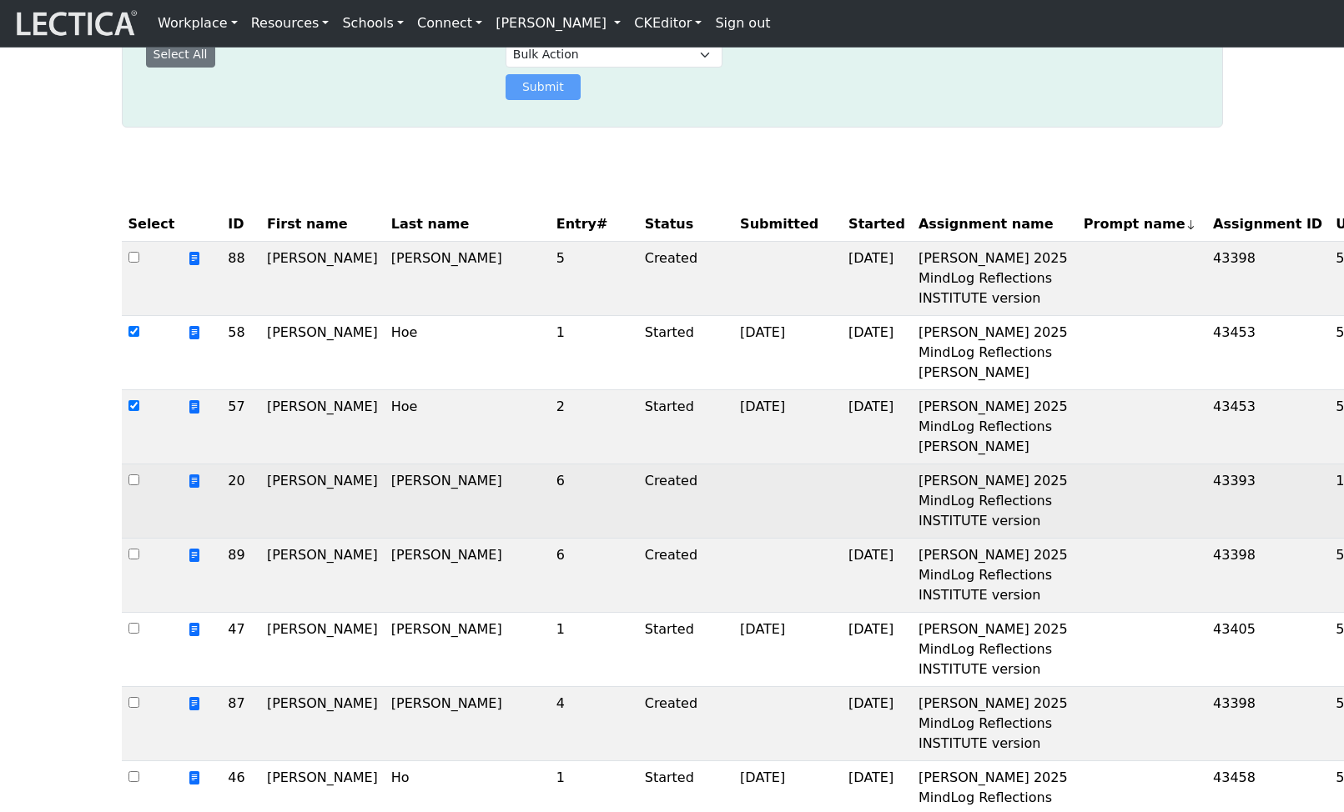
drag, startPoint x: 133, startPoint y: 641, endPoint x: 146, endPoint y: 635, distance: 14.9
click at [133, 485] on input "checkbox" at bounding box center [133, 480] width 11 height 11
checkbox input "true"
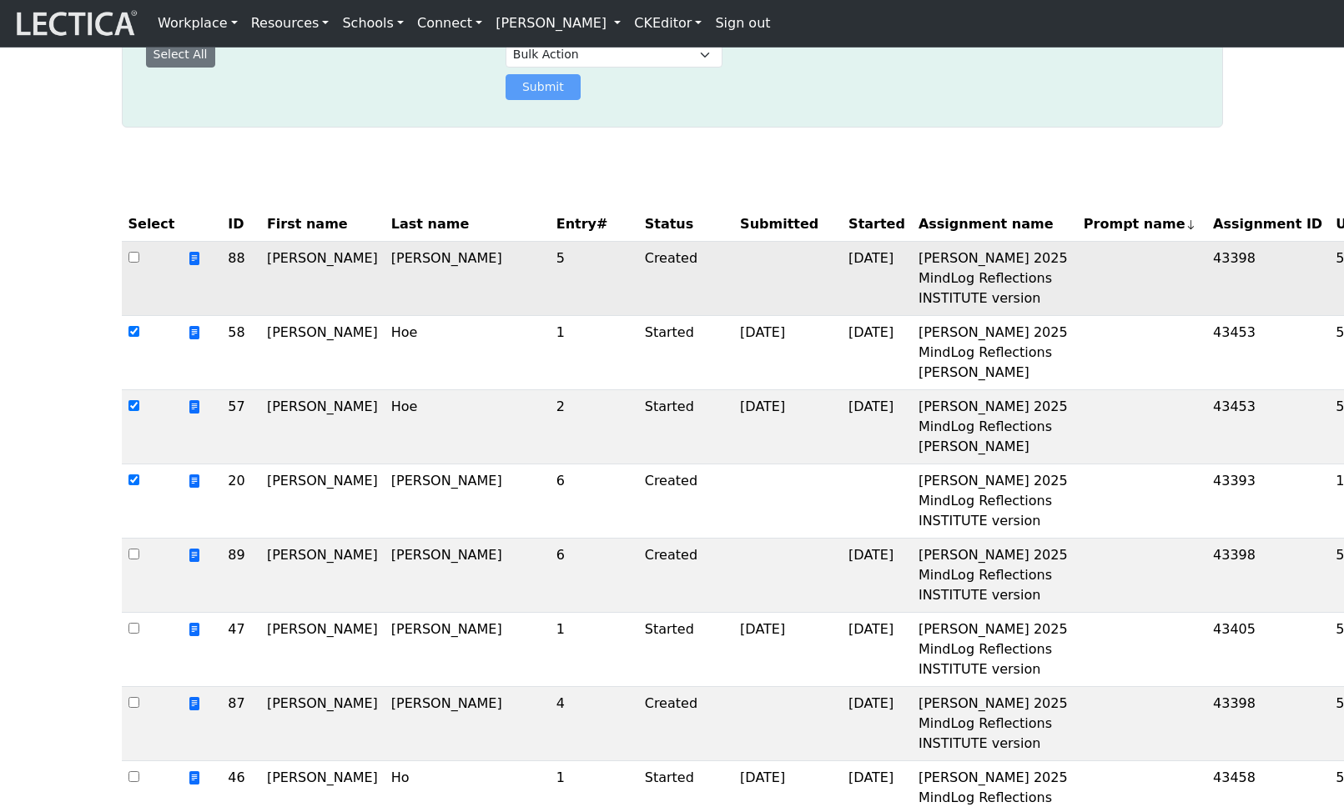
scroll to position [270, 0]
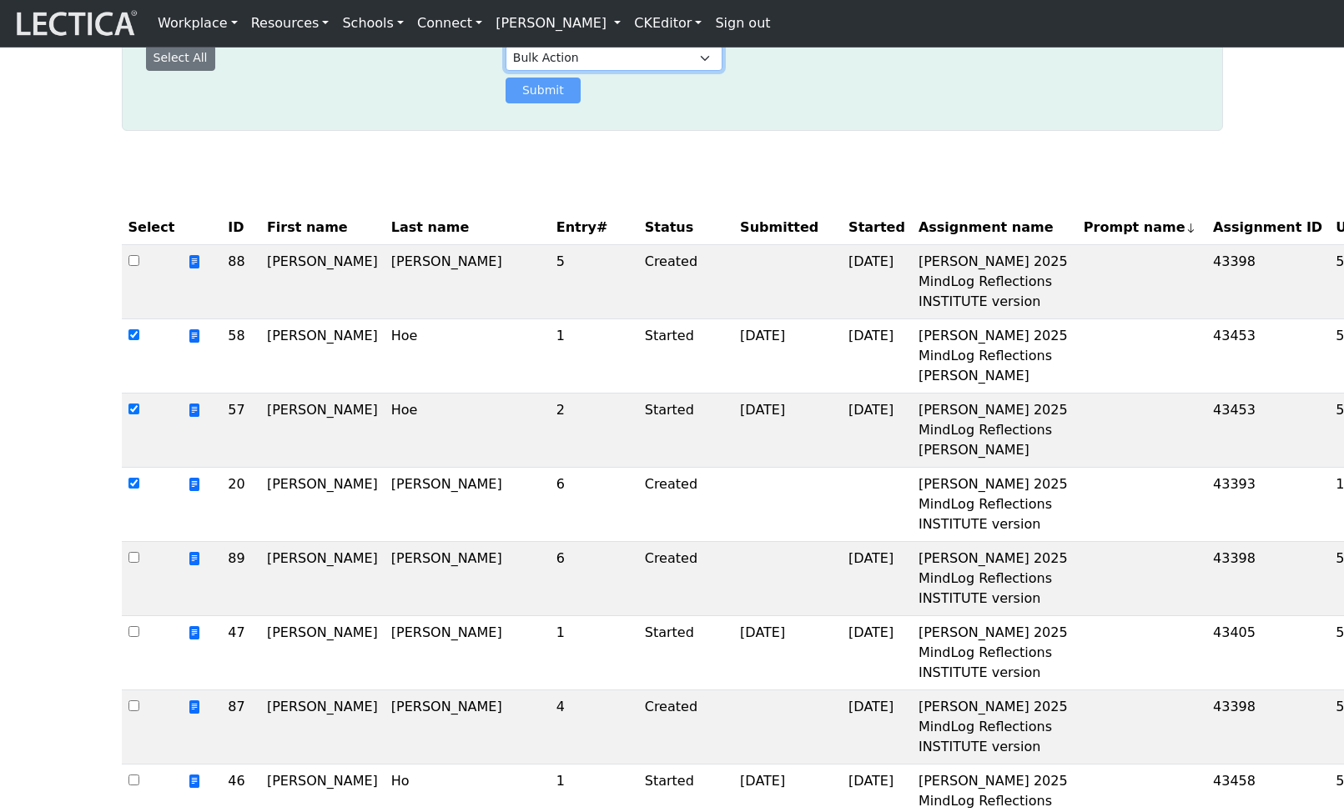
click at [600, 71] on select "Bulk Action Download Data" at bounding box center [613, 58] width 217 height 26
select select "download"
click at [505, 71] on select "Bulk Action Download Data" at bounding box center [613, 58] width 217 height 26
click at [552, 103] on button "Submit" at bounding box center [542, 91] width 75 height 26
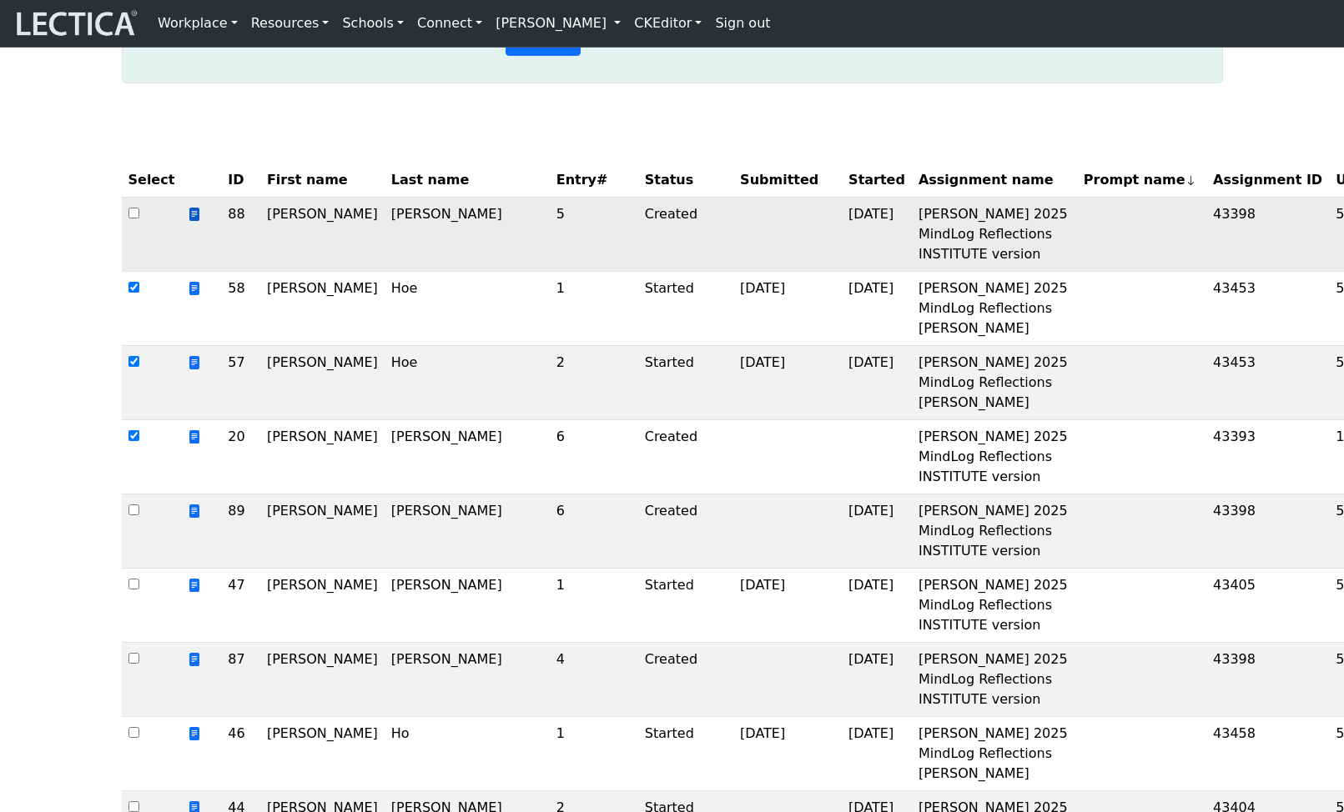
scroll to position [179, 0]
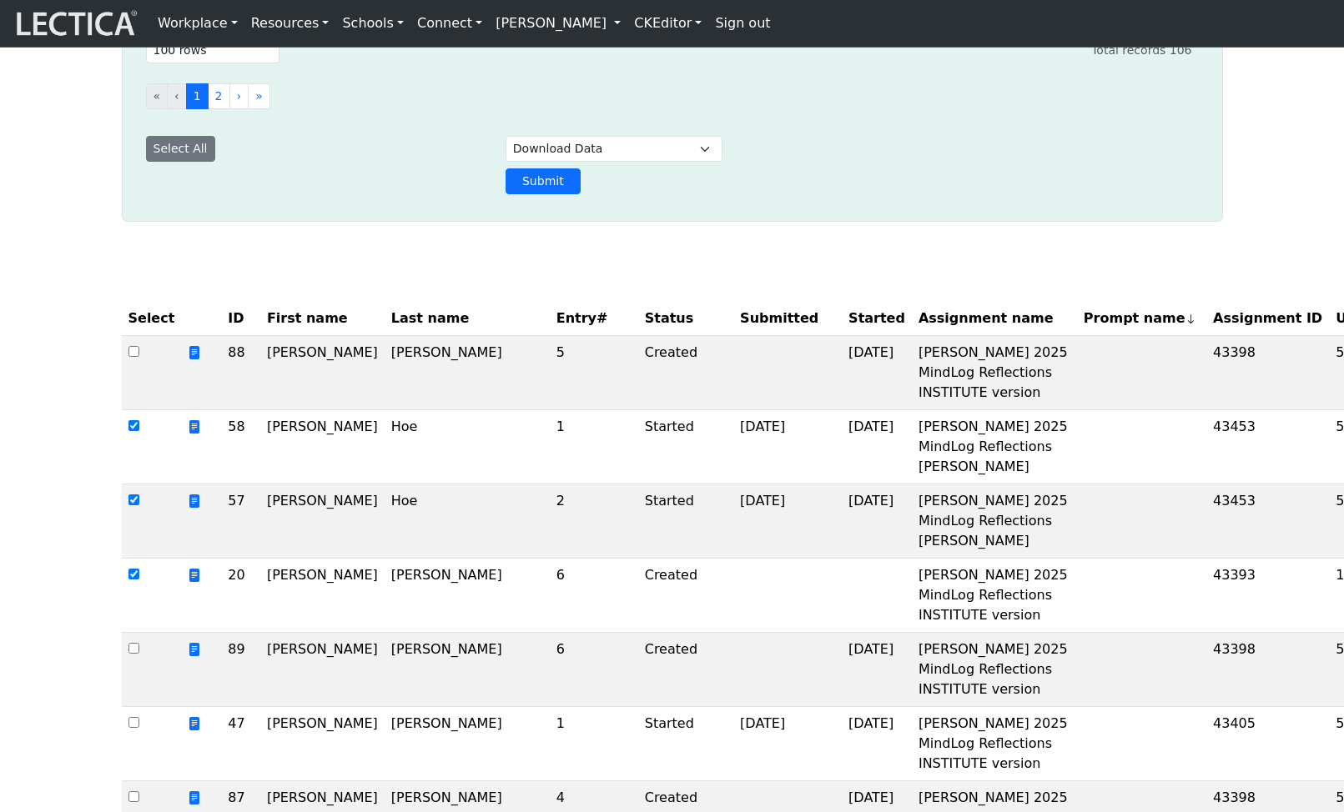
click at [582, 23] on link "[PERSON_NAME]" at bounding box center [558, 23] width 138 height 33
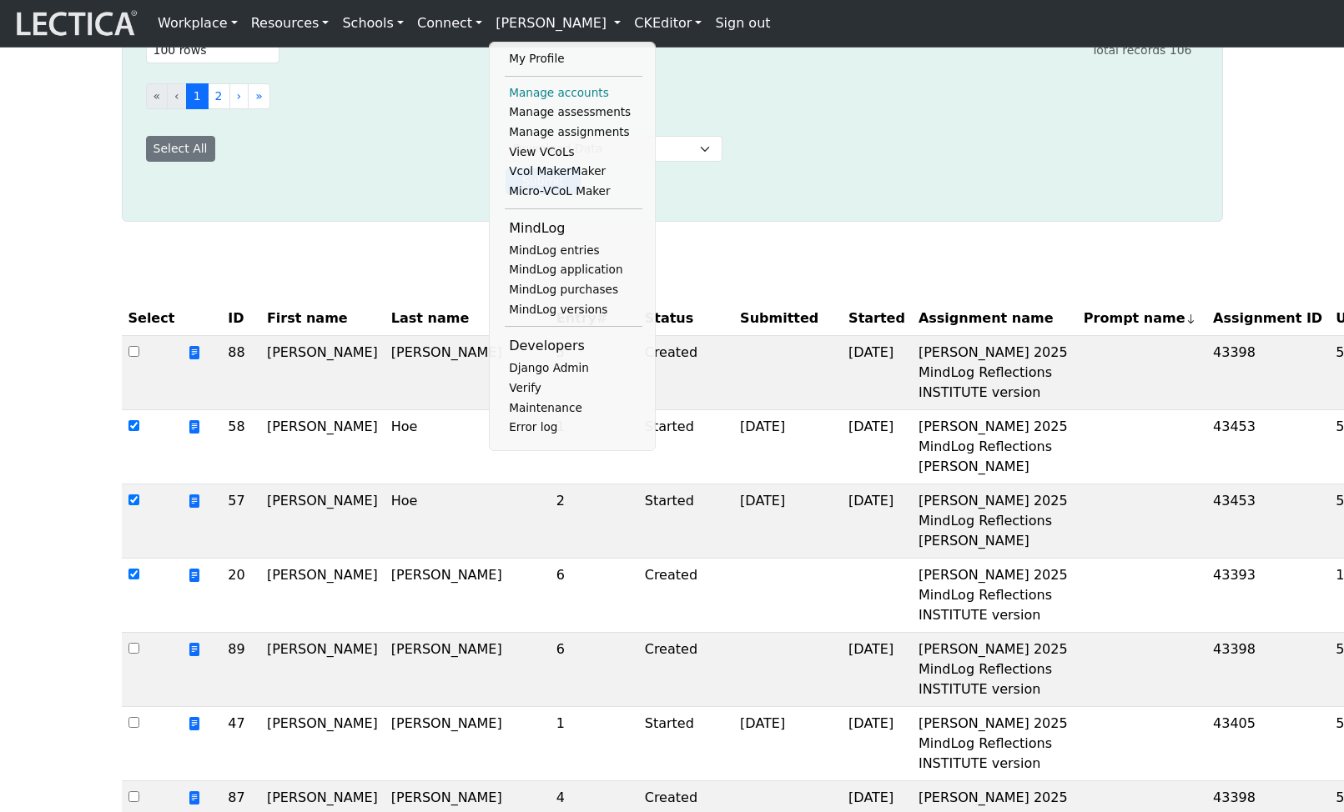
click at [558, 100] on link "Manage accounts" at bounding box center [574, 93] width 138 height 20
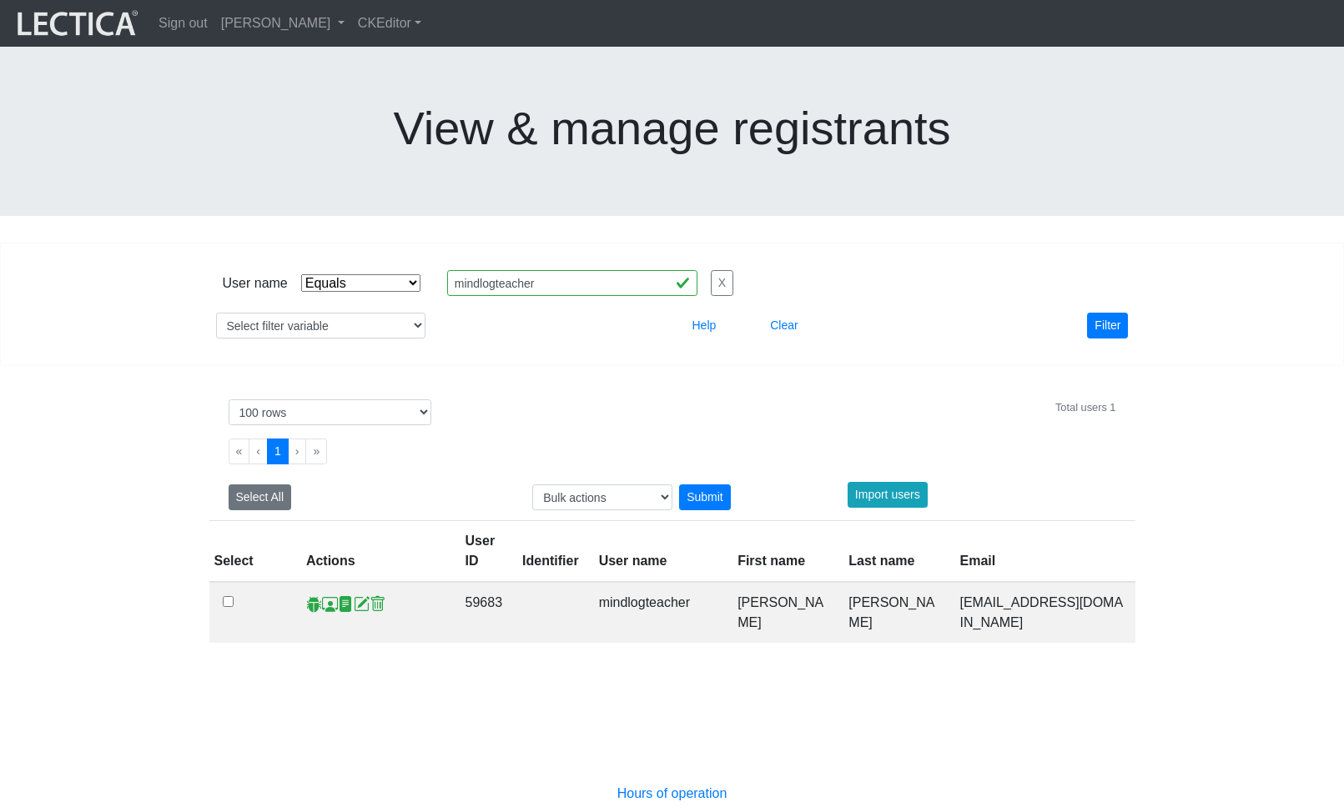
select select "iexact"
select select "100"
click at [325, 596] on span at bounding box center [330, 605] width 16 height 18
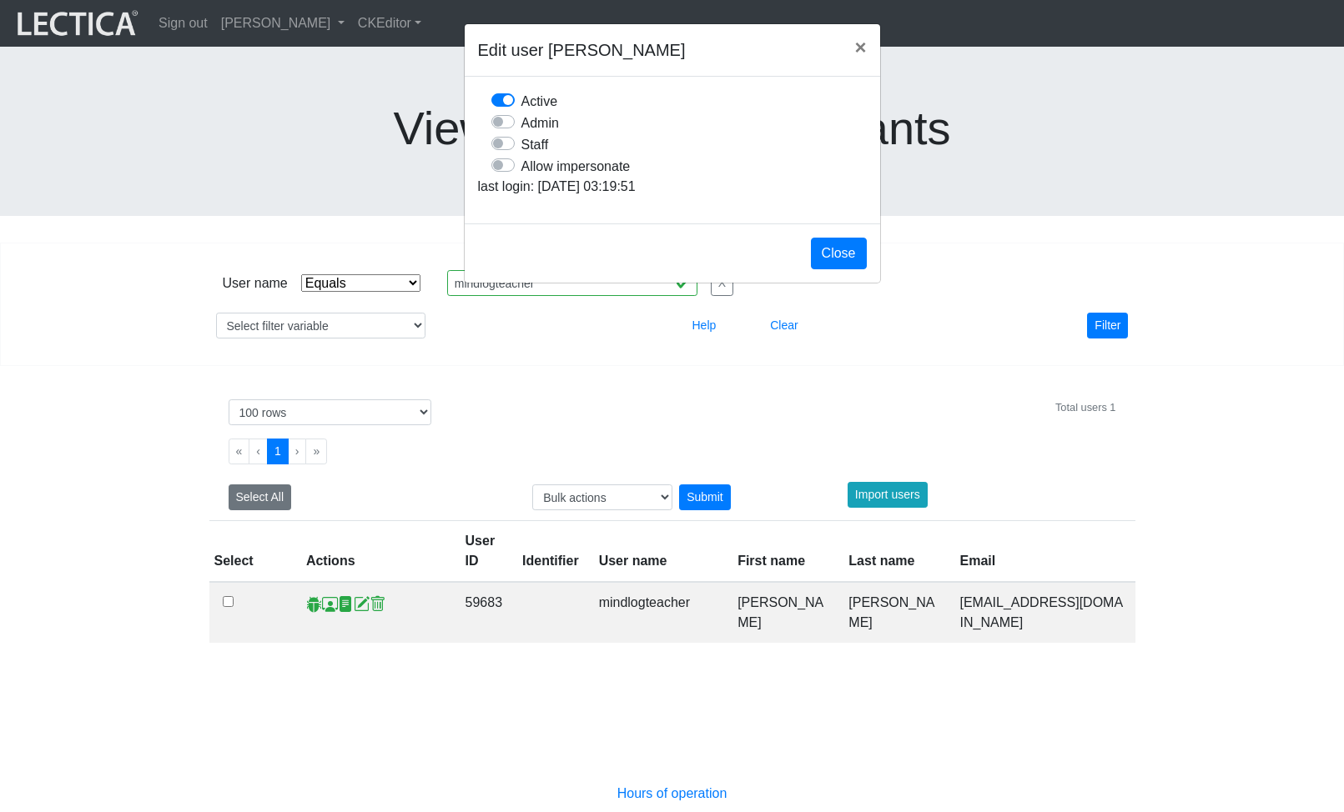
click at [521, 177] on label "Allow impersonate" at bounding box center [575, 166] width 109 height 22
click at [505, 172] on input "Allow impersonate" at bounding box center [497, 163] width 13 height 17
checkbox input "true"
click at [837, 269] on button "Close" at bounding box center [839, 254] width 56 height 32
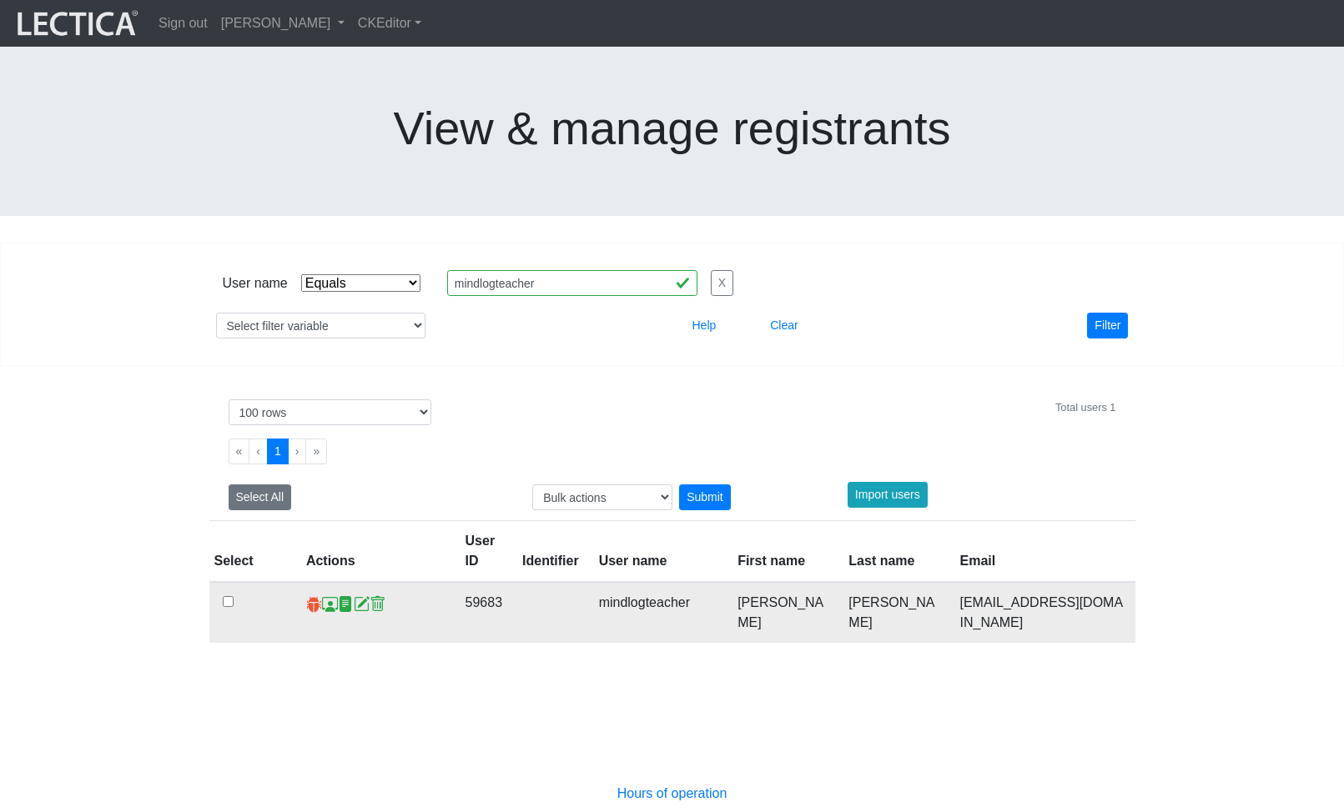
click at [311, 596] on span at bounding box center [314, 605] width 16 height 18
